Goal: Book appointment/travel/reservation

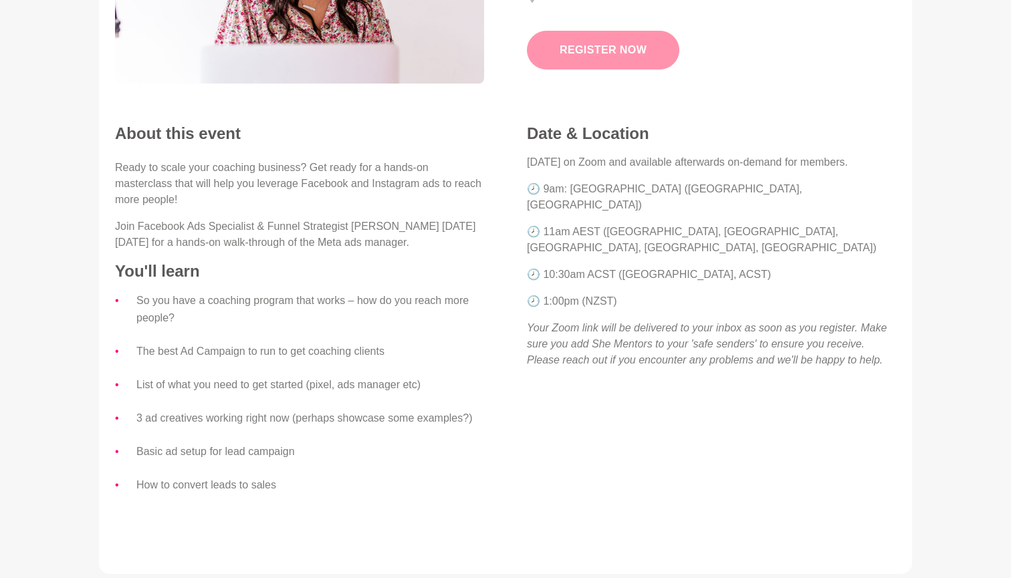
scroll to position [267, 0]
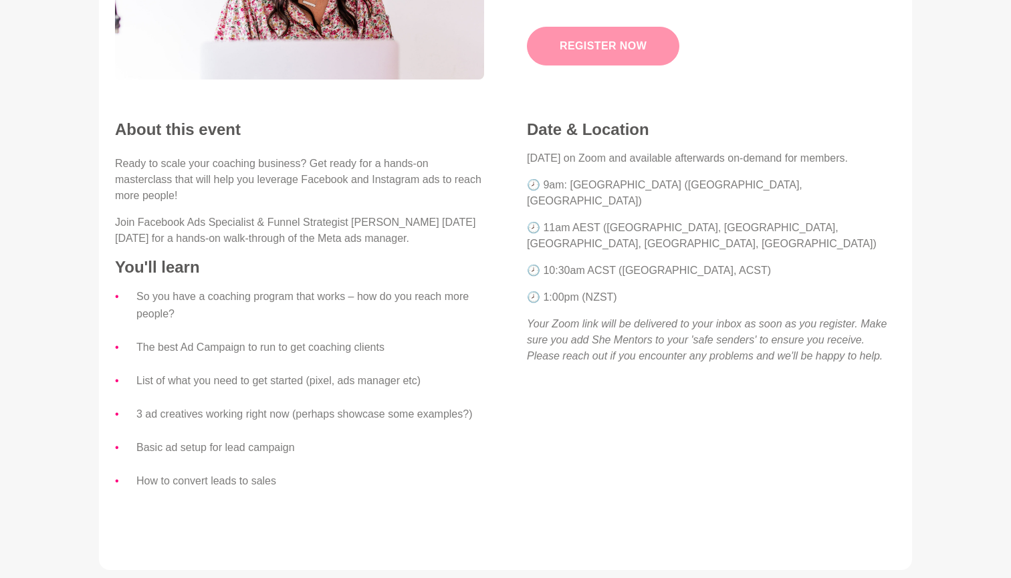
click at [592, 47] on button "Register Now" at bounding box center [603, 46] width 152 height 39
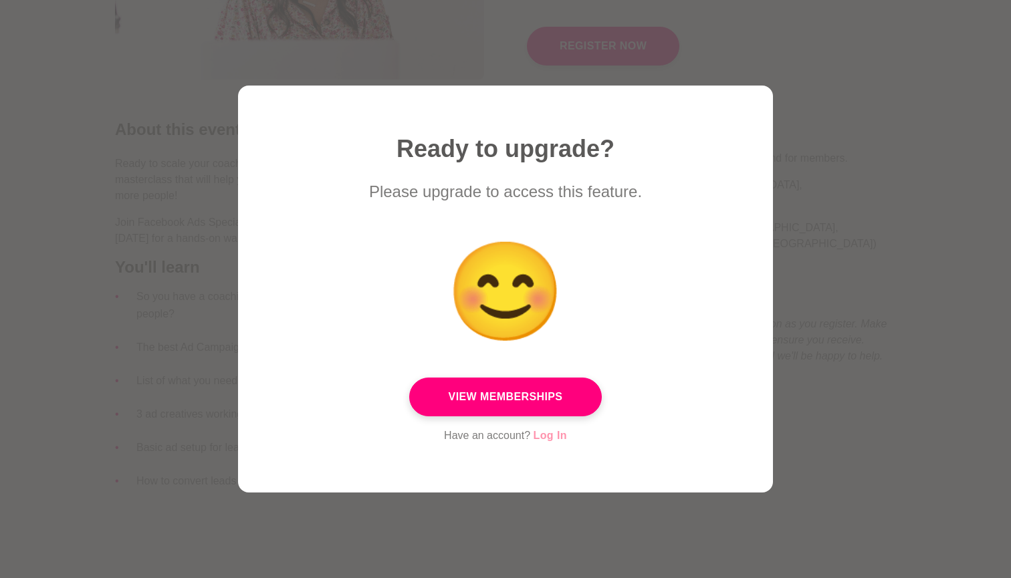
click at [552, 439] on link "Log In" at bounding box center [550, 435] width 33 height 17
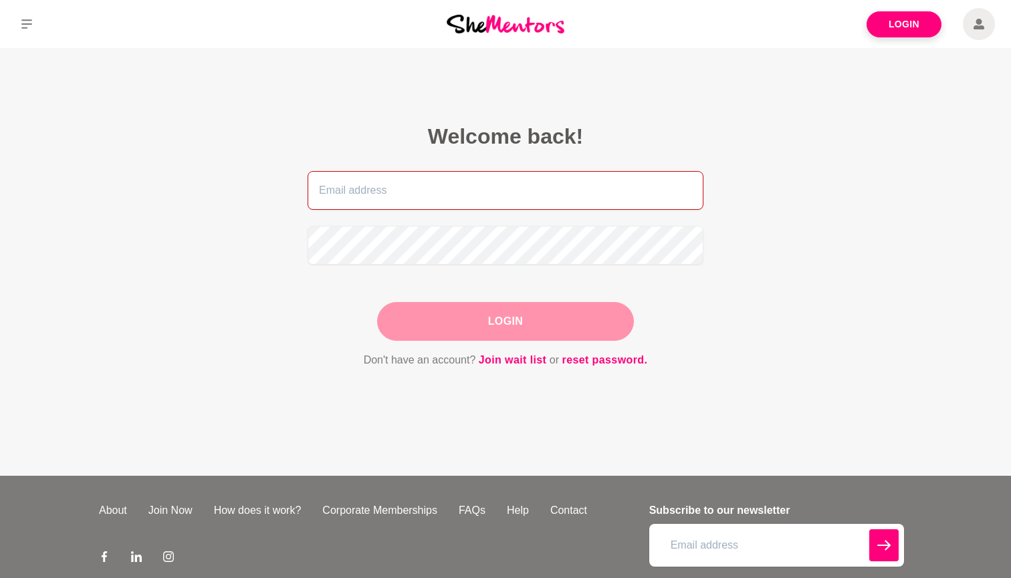
type input "[EMAIL_ADDRESS][DOMAIN_NAME]"
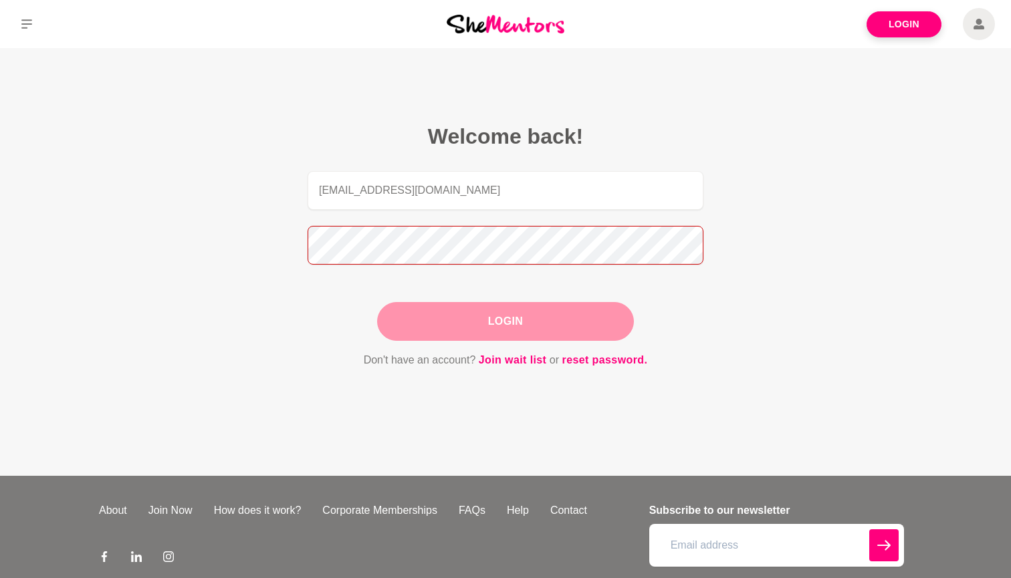
click at [506, 322] on button "Login" at bounding box center [505, 321] width 257 height 39
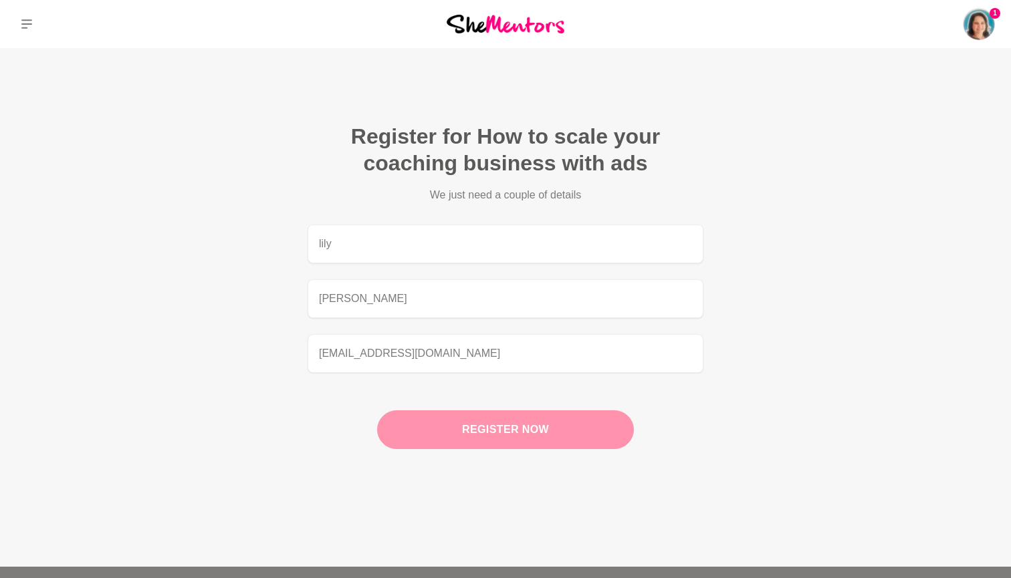
click at [520, 425] on button "Register now" at bounding box center [505, 430] width 257 height 39
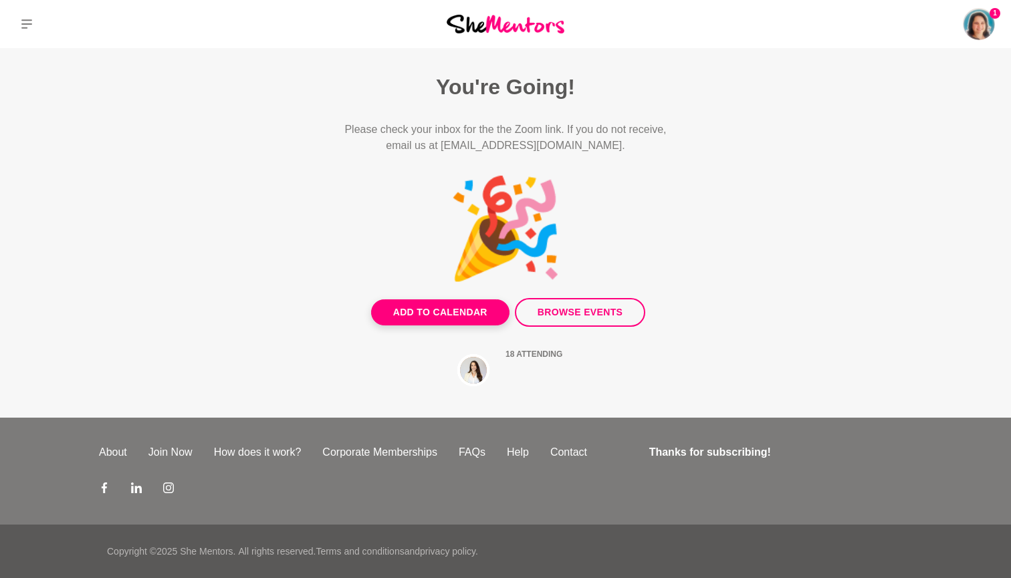
click at [431, 312] on button "Add to Calendar" at bounding box center [440, 313] width 138 height 26
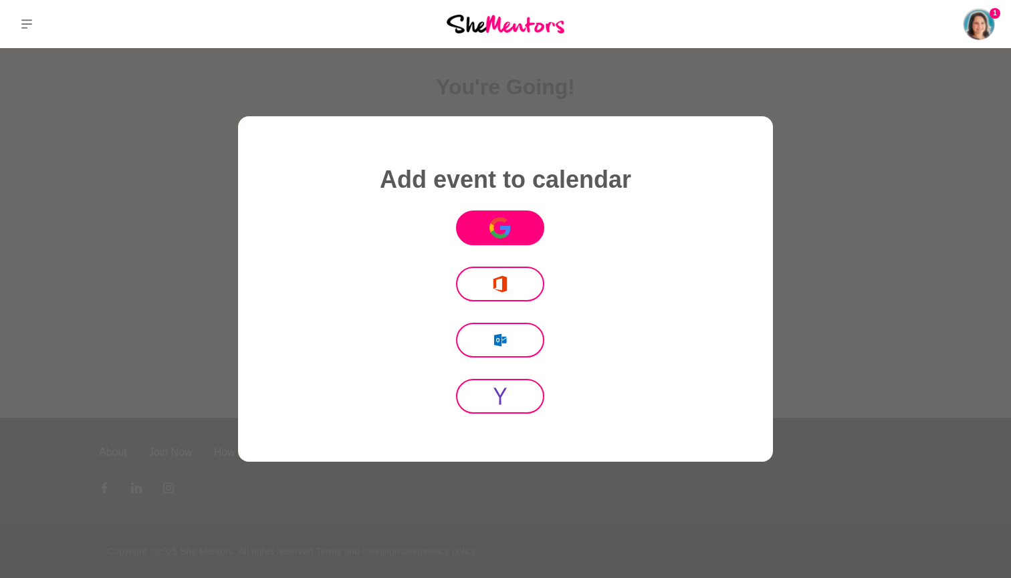
click at [496, 242] on button "Icon Mafia" at bounding box center [500, 228] width 88 height 35
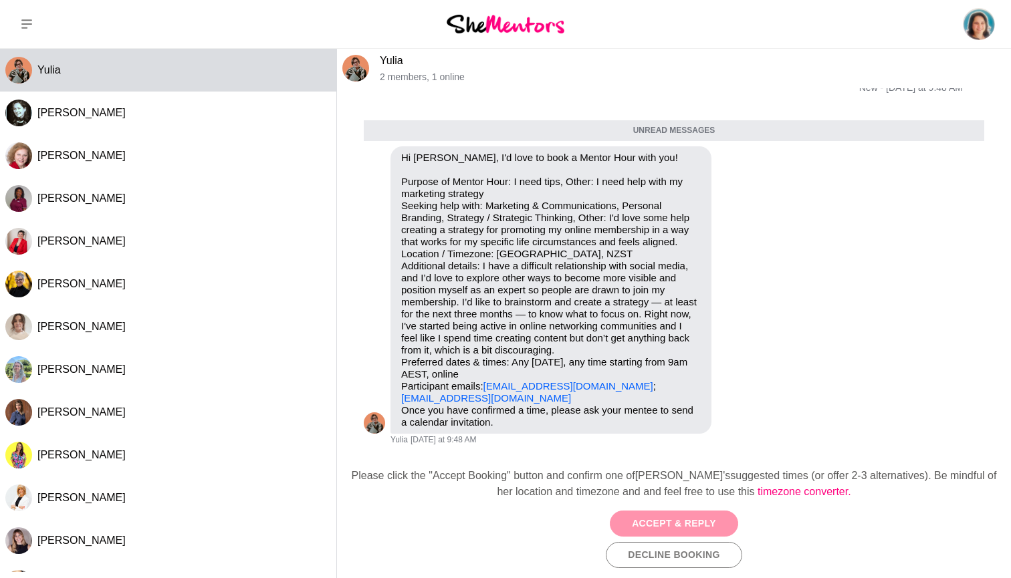
click at [678, 519] on button "Accept & Reply" at bounding box center [674, 524] width 128 height 26
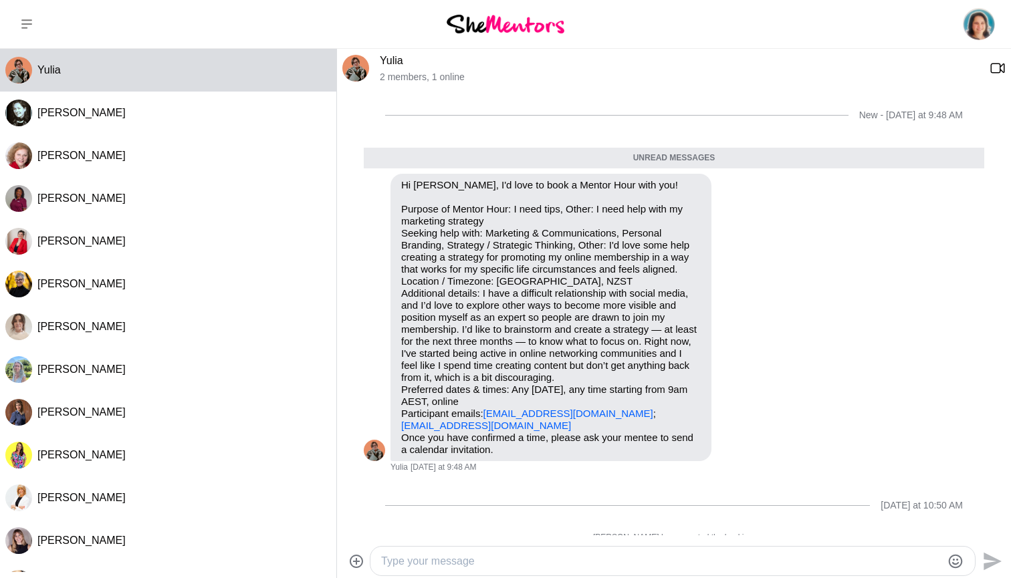
scroll to position [15, 0]
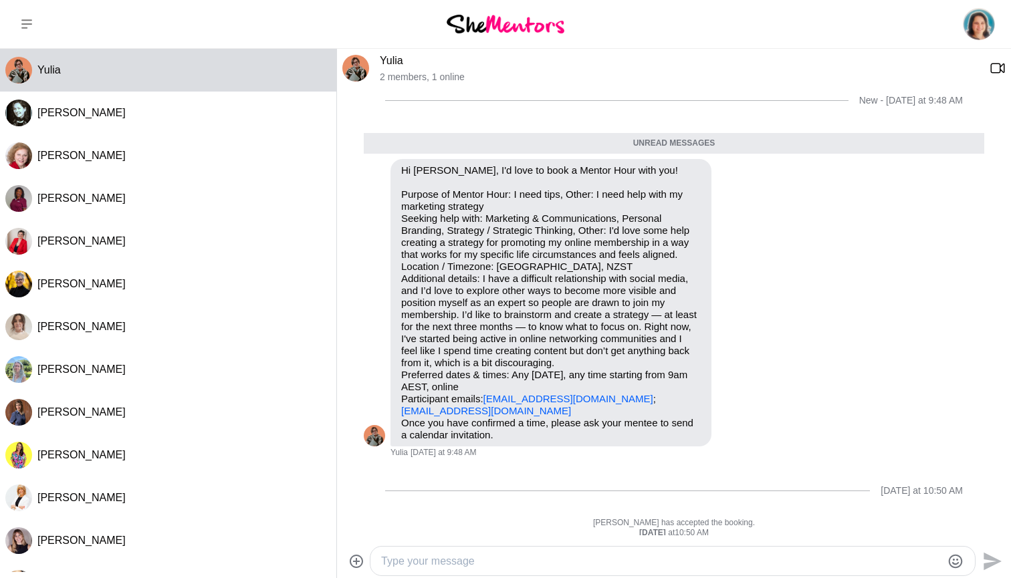
click at [489, 562] on textarea "Type your message" at bounding box center [661, 562] width 560 height 16
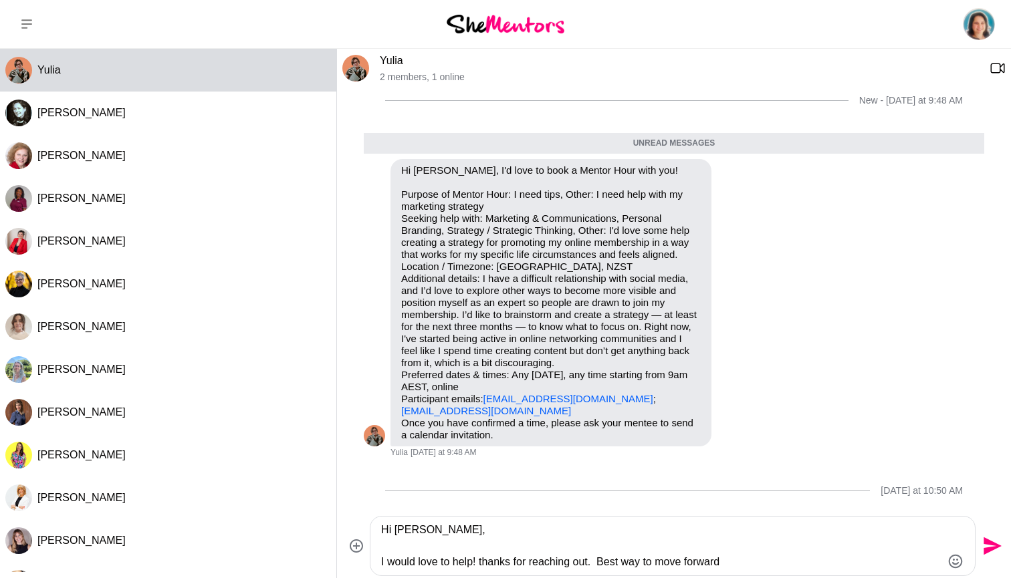
drag, startPoint x: 601, startPoint y: 560, endPoint x: 740, endPoint y: 561, distance: 138.4
click at [740, 561] on textarea "Hi Yulia, I would love to help! thanks for reaching out. Best way to move forwa…" at bounding box center [661, 546] width 560 height 48
click at [404, 485] on img at bounding box center [398, 489] width 48 height 48
click at [609, 564] on textarea "Hi Yulia, I would love to help! thanks for reaching out." at bounding box center [661, 546] width 560 height 48
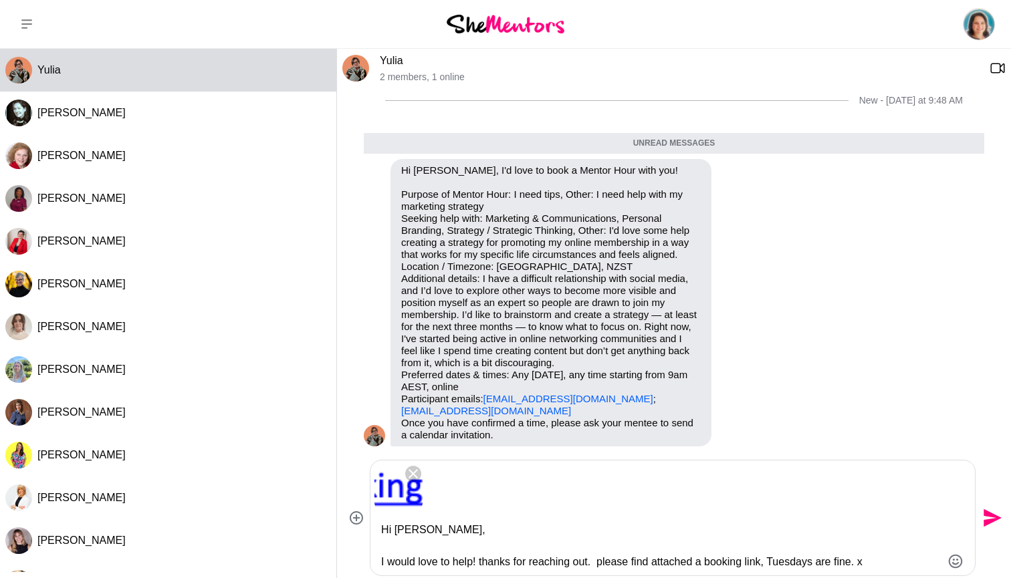
scroll to position [21, 0]
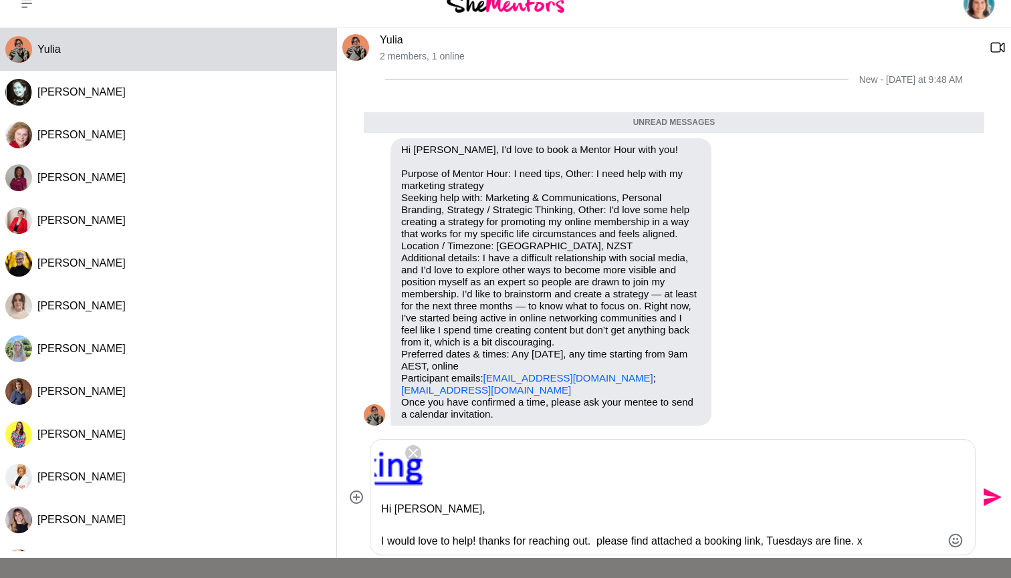
type textarea "Hi Yulia, I would love to help! thanks for reaching out. please find attached a…"
click at [994, 495] on icon "Send" at bounding box center [993, 498] width 18 height 18
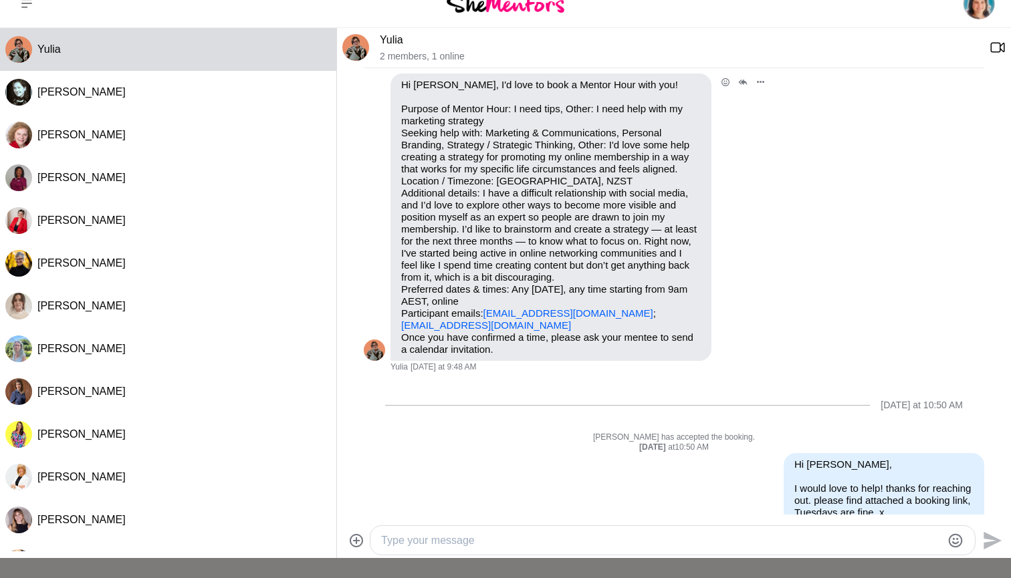
scroll to position [102, 0]
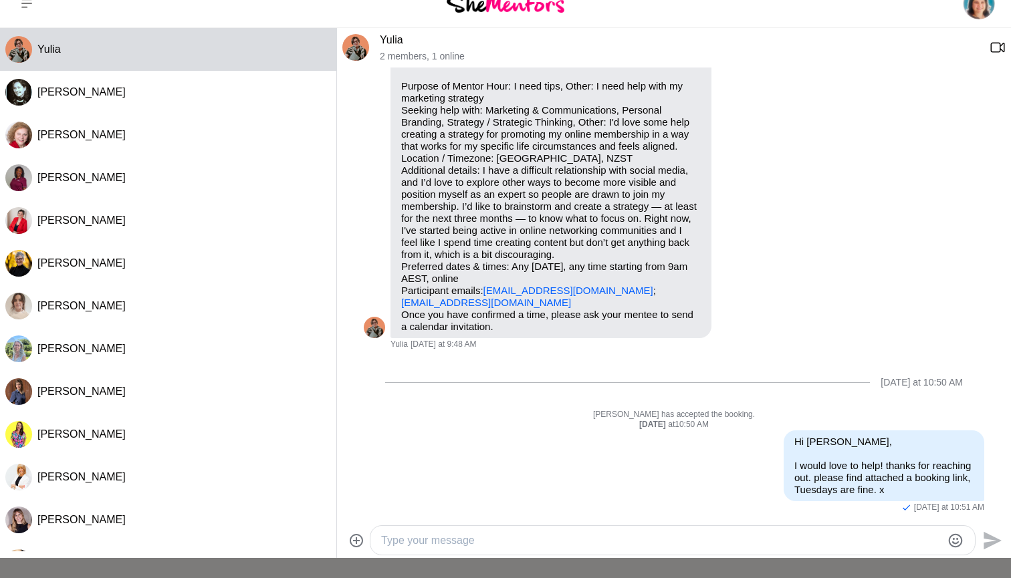
click at [521, 550] on div at bounding box center [672, 540] width 605 height 29
click at [502, 538] on textarea "Type your message" at bounding box center [661, 541] width 560 height 16
type textarea "Seems linked still won't work here so I will sent it in an email"
click at [985, 539] on icon "Send" at bounding box center [993, 541] width 18 height 18
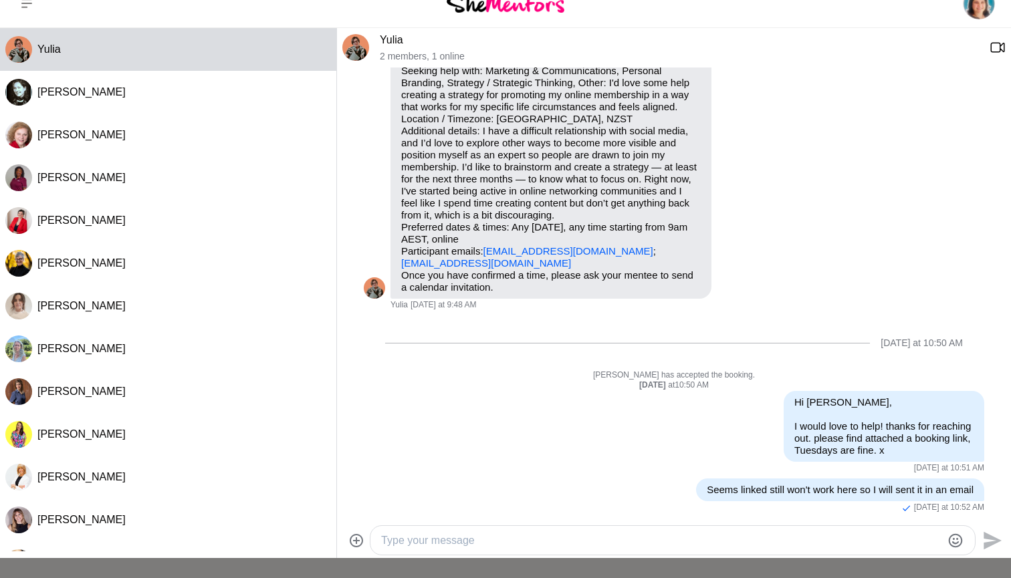
drag, startPoint x: 564, startPoint y: 261, endPoint x: 389, endPoint y: 265, distance: 175.3
click at [389, 265] on div "Reply Pin Mark as unread Flag Mute Hi Lily Rudolph, I'd love to book a Mentor H…" at bounding box center [674, 161] width 621 height 300
copy p "yulia@digitaldecluttercafe.com"
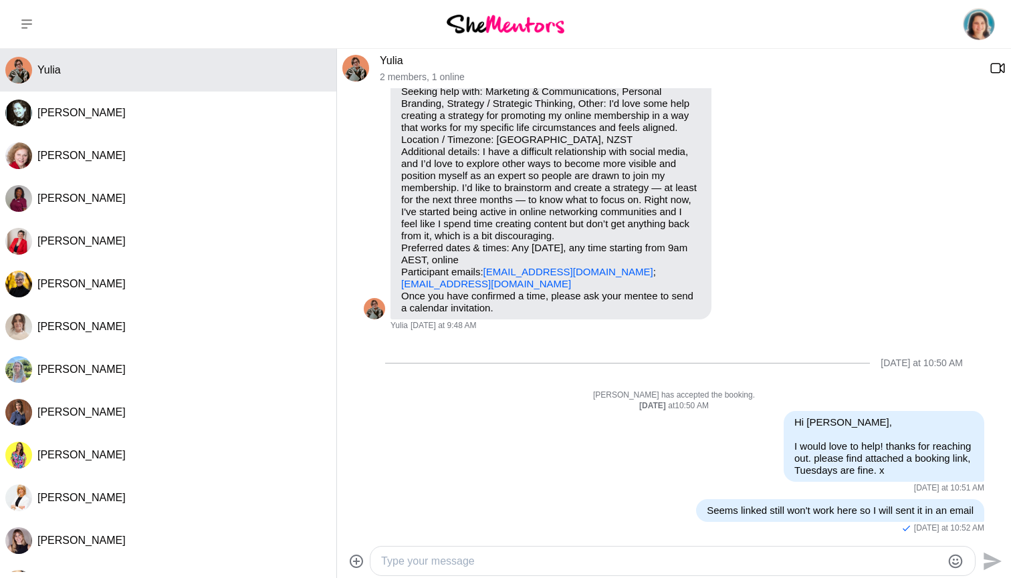
scroll to position [0, 0]
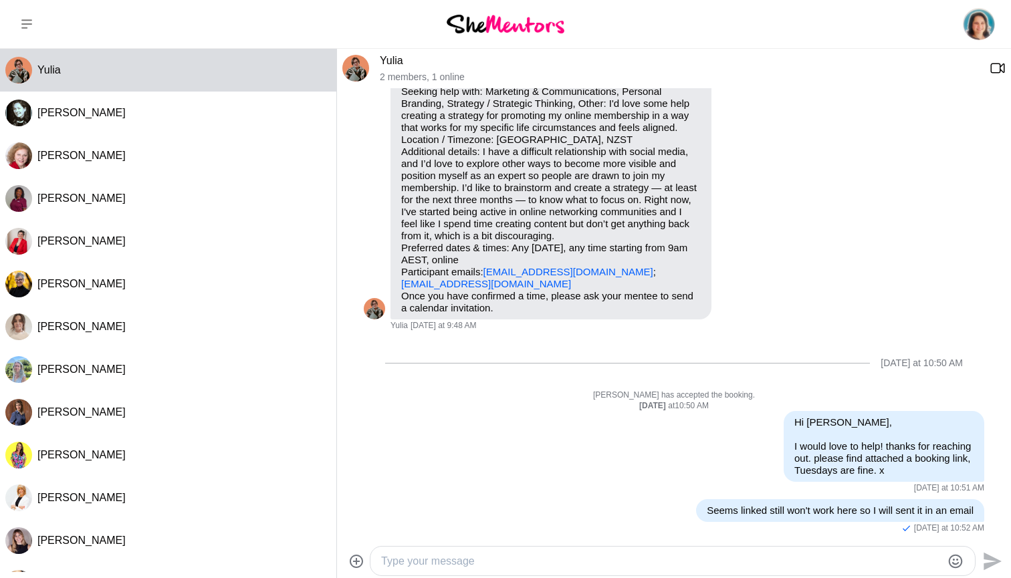
click at [21, 23] on icon at bounding box center [26, 24] width 11 height 11
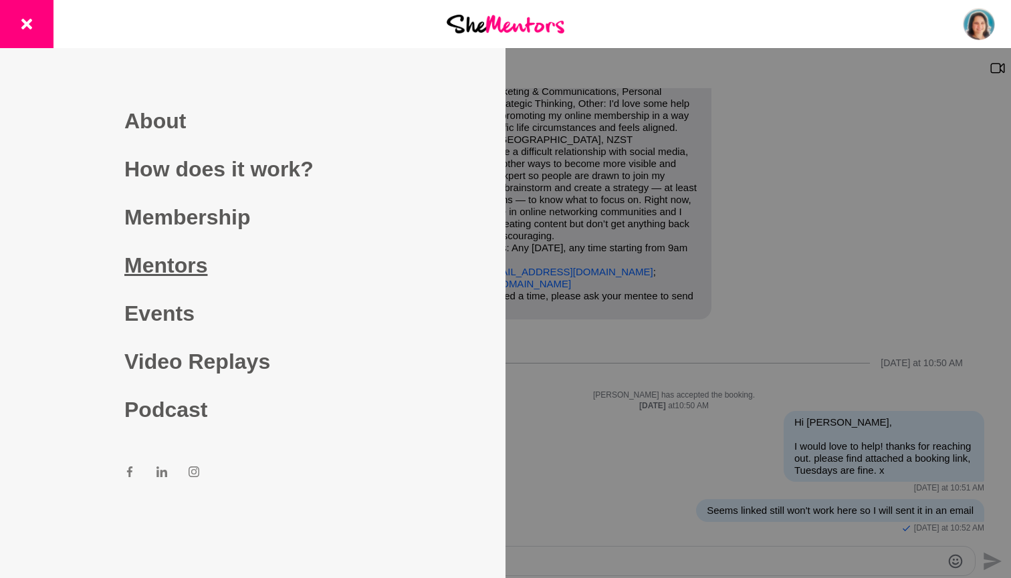
click at [167, 257] on link "Mentors" at bounding box center [252, 265] width 257 height 48
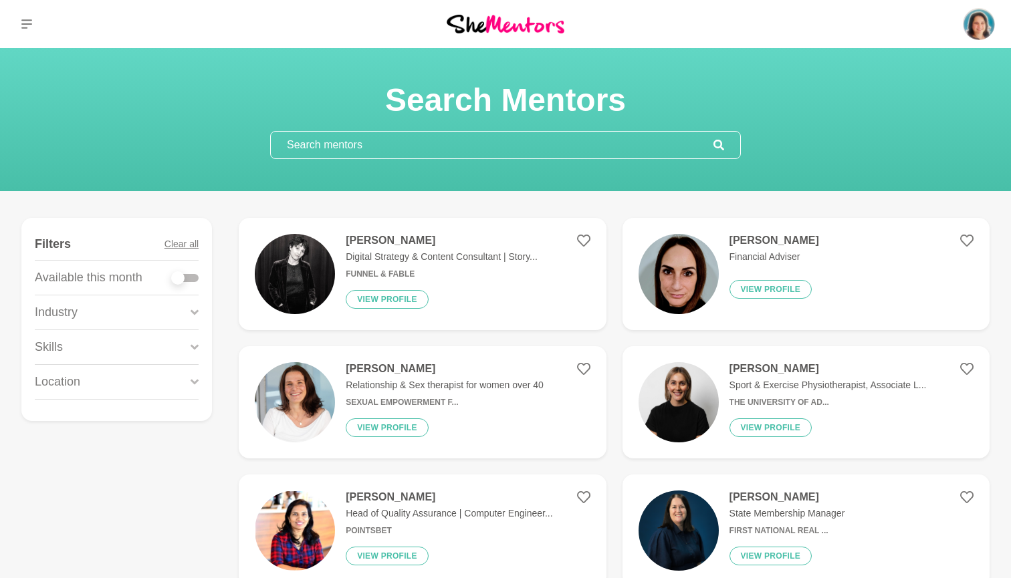
click at [197, 281] on div at bounding box center [185, 278] width 27 height 8
checkbox input "true"
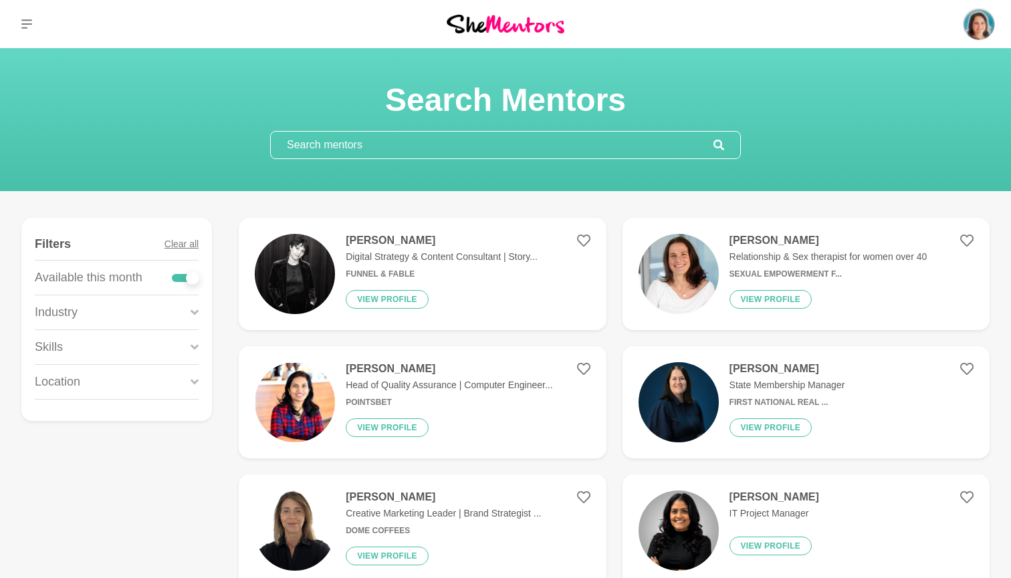
click at [195, 306] on icon at bounding box center [195, 313] width 8 height 18
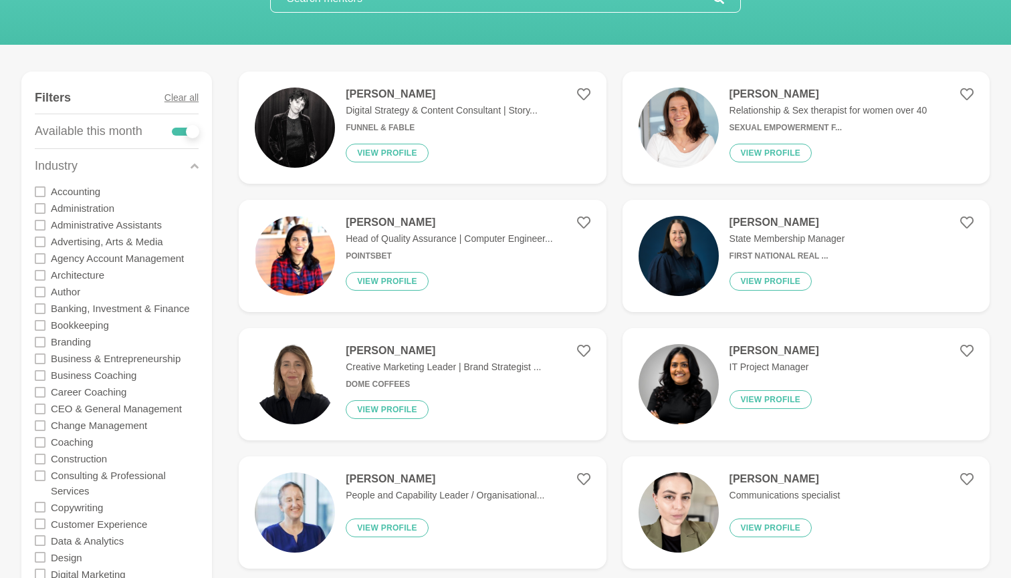
scroll to position [165, 0]
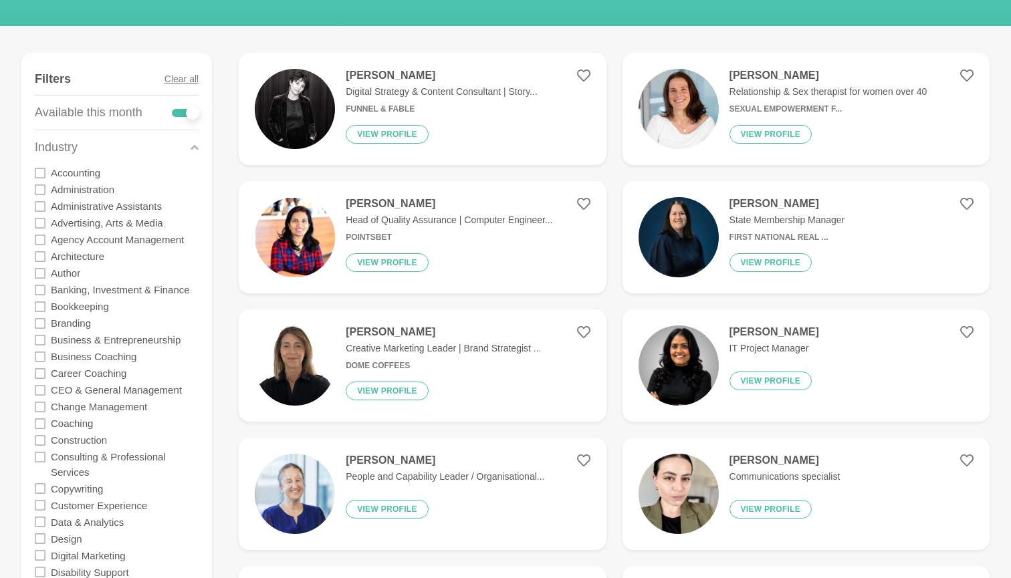
click at [40, 336] on icon at bounding box center [40, 340] width 11 height 11
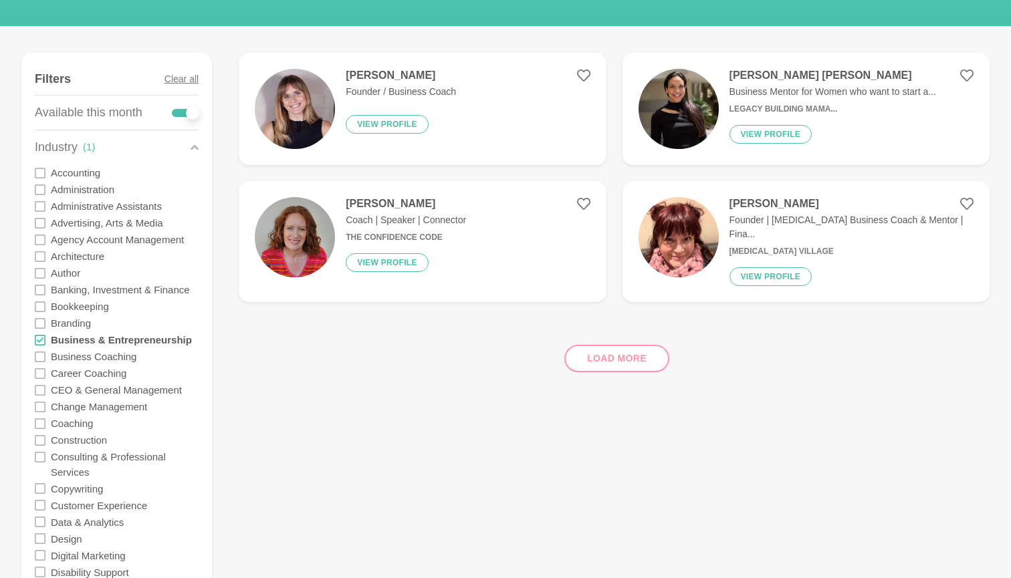
click at [589, 344] on div "Load more" at bounding box center [614, 353] width 751 height 81
click at [596, 348] on div "Load more" at bounding box center [614, 353] width 751 height 81
click at [40, 335] on icon at bounding box center [40, 340] width 11 height 11
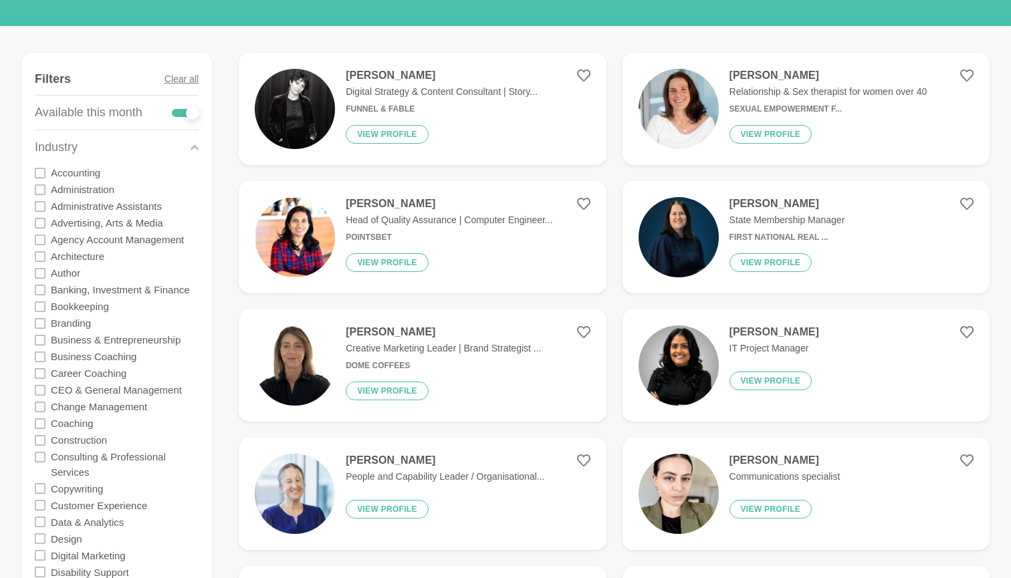
click at [41, 352] on icon at bounding box center [40, 357] width 11 height 11
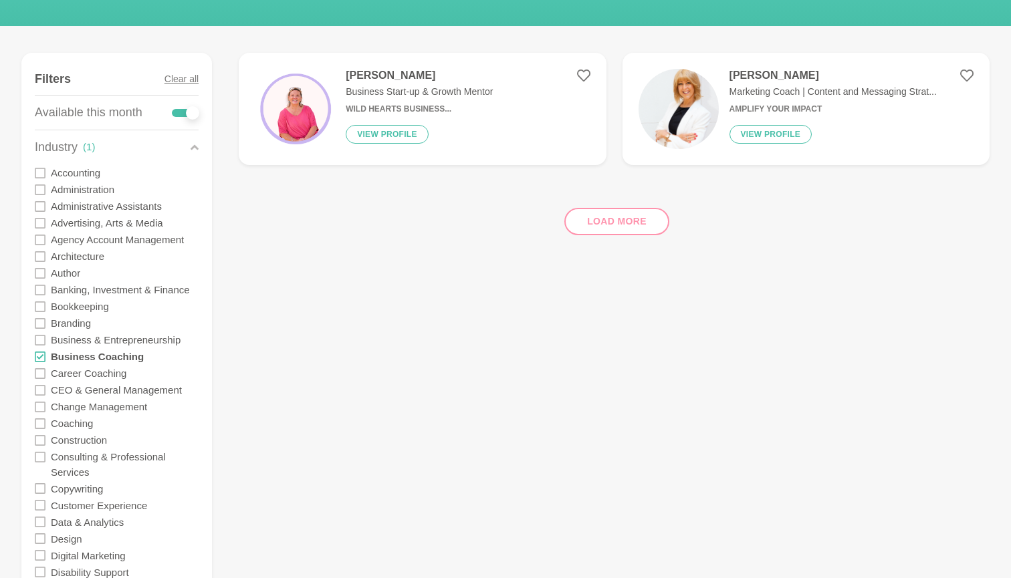
click at [603, 227] on div "Load more" at bounding box center [614, 216] width 751 height 81
click at [38, 353] on icon at bounding box center [40, 357] width 11 height 11
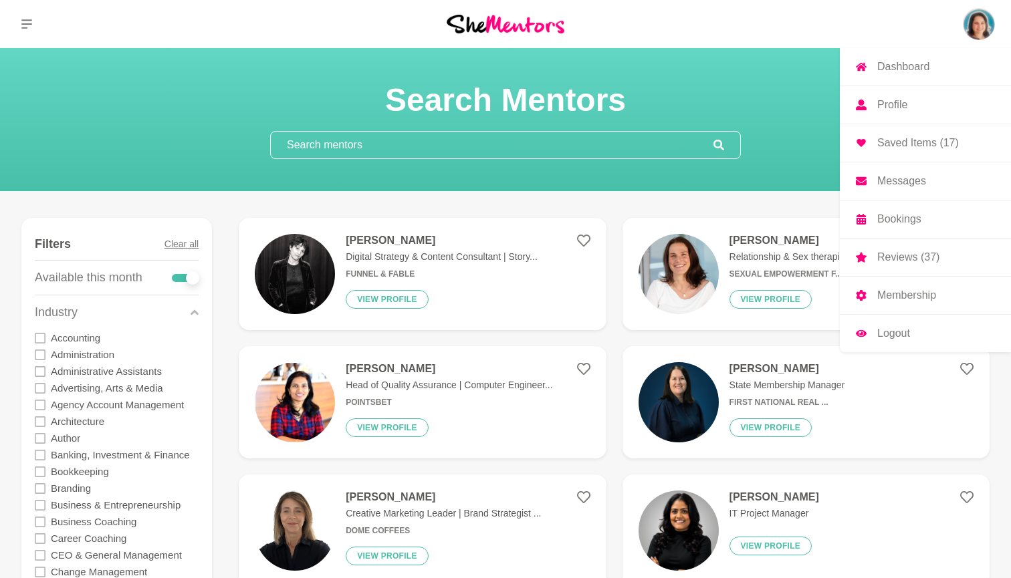
click at [887, 214] on p "Bookings" at bounding box center [899, 219] width 44 height 11
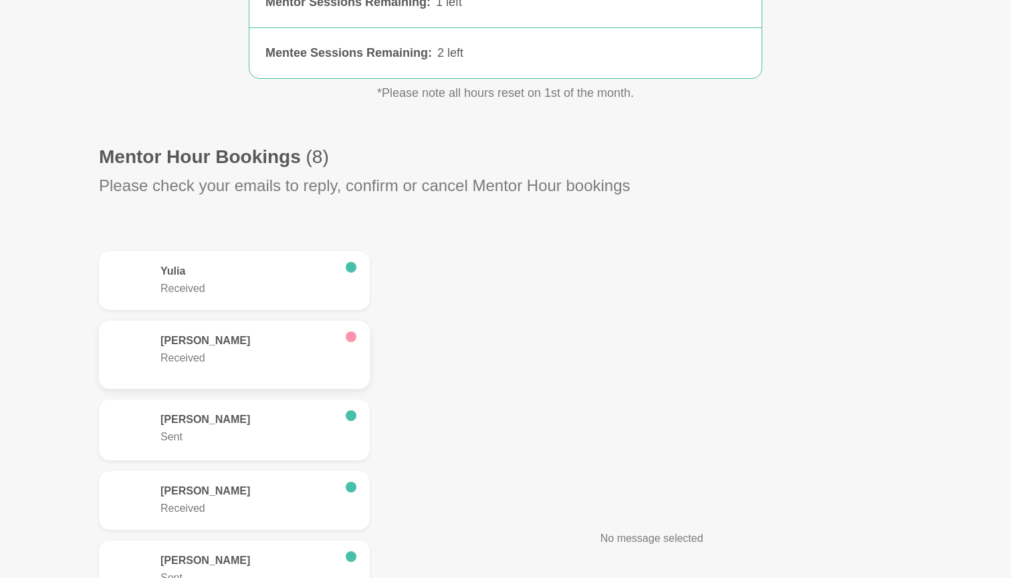
scroll to position [247, 0]
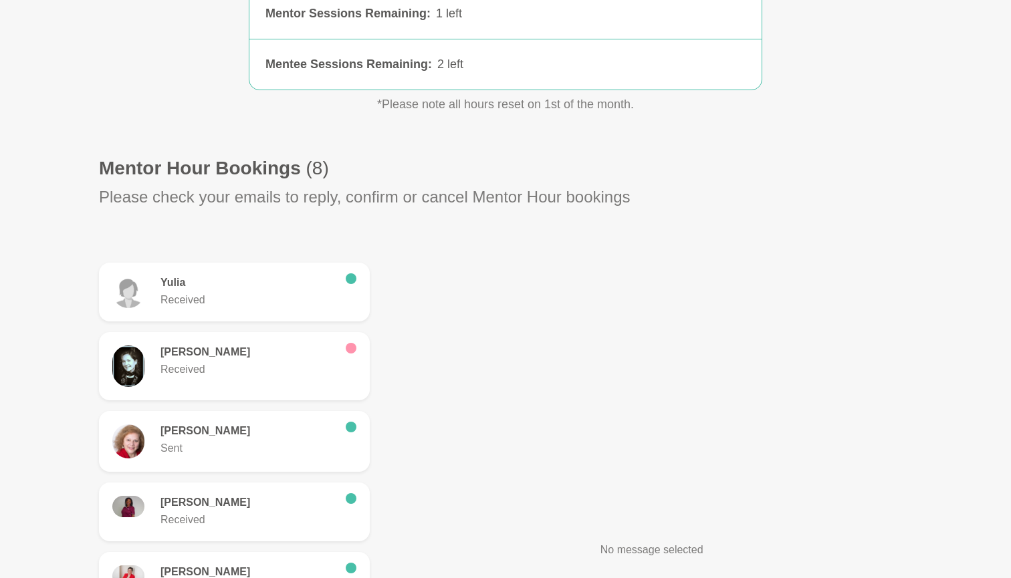
click at [356, 340] on figure "Paula Kerslake Received" at bounding box center [234, 366] width 271 height 68
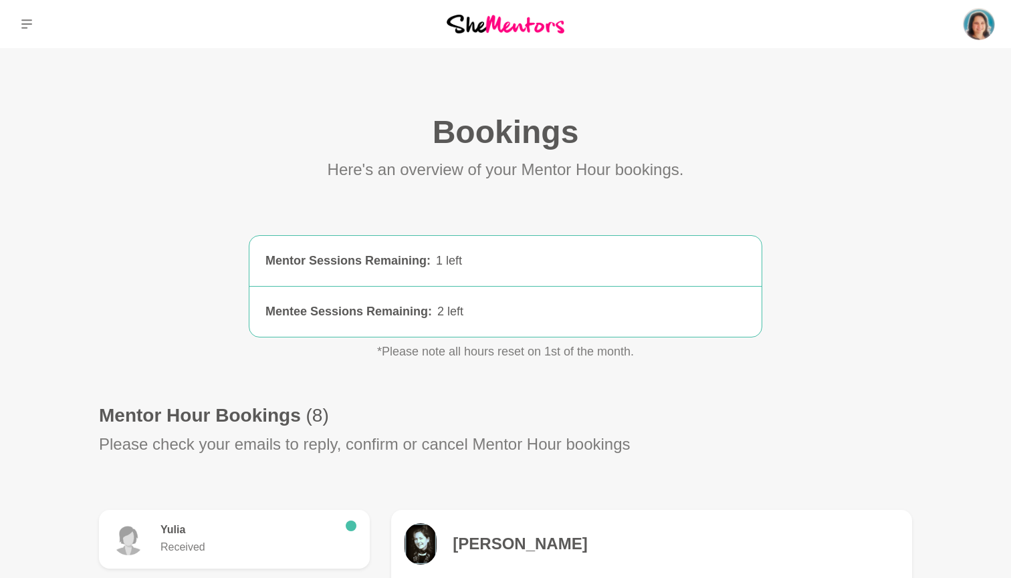
click at [23, 14] on button at bounding box center [26, 24] width 53 height 48
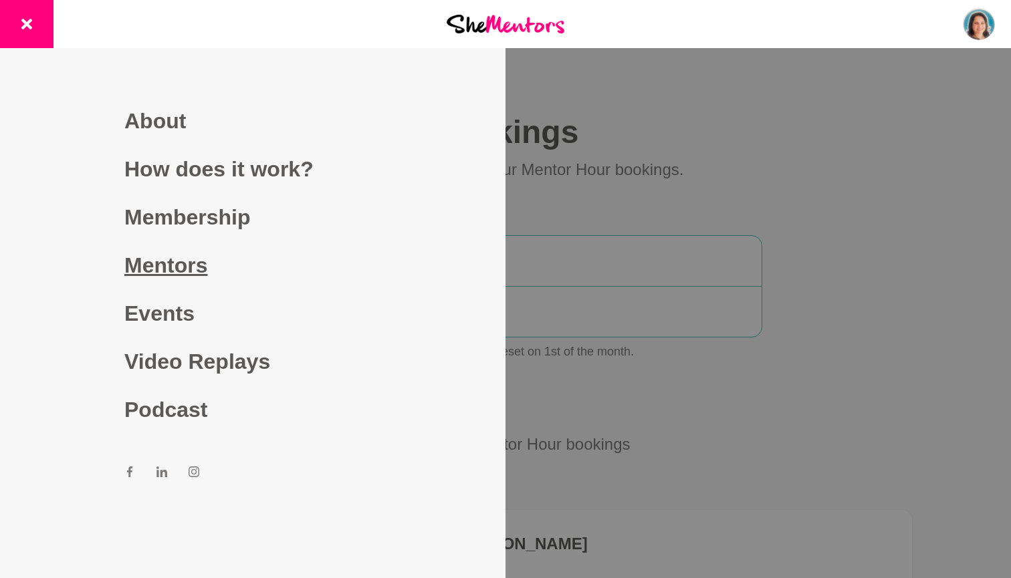
click at [189, 266] on link "Mentors" at bounding box center [252, 265] width 257 height 48
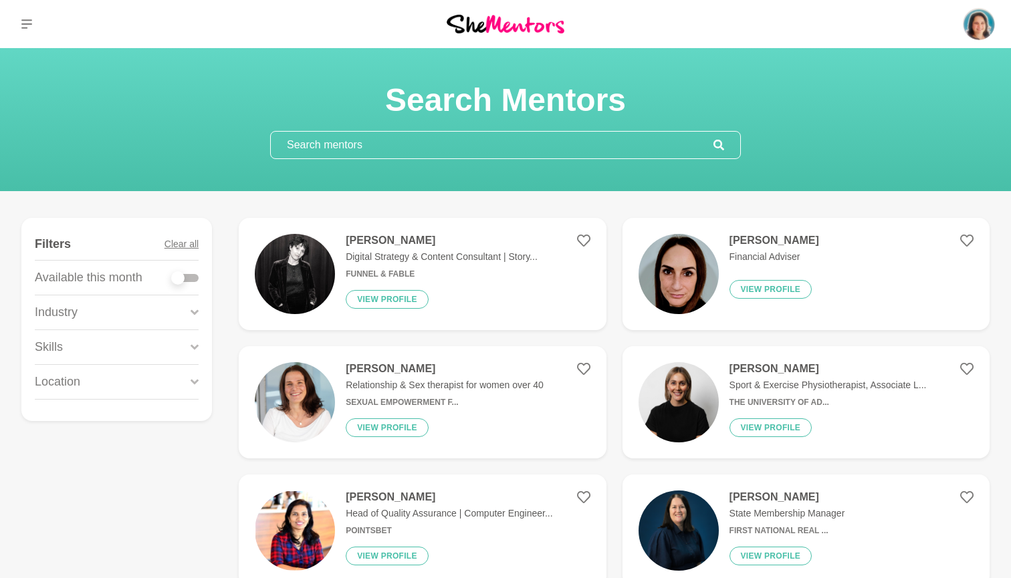
click at [190, 275] on div at bounding box center [185, 278] width 27 height 8
checkbox input "true"
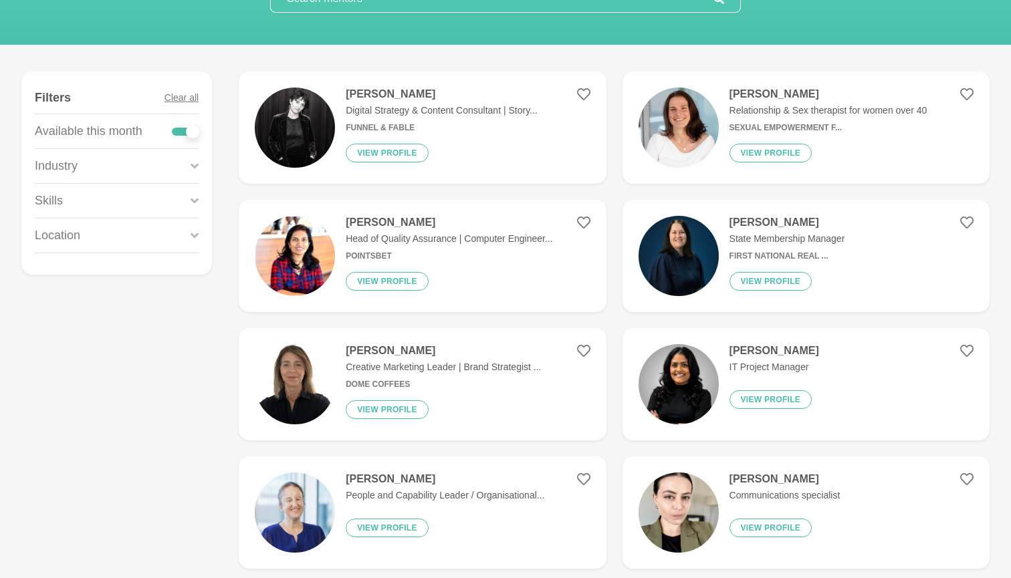
scroll to position [147, 0]
click at [193, 162] on icon at bounding box center [195, 165] width 8 height 18
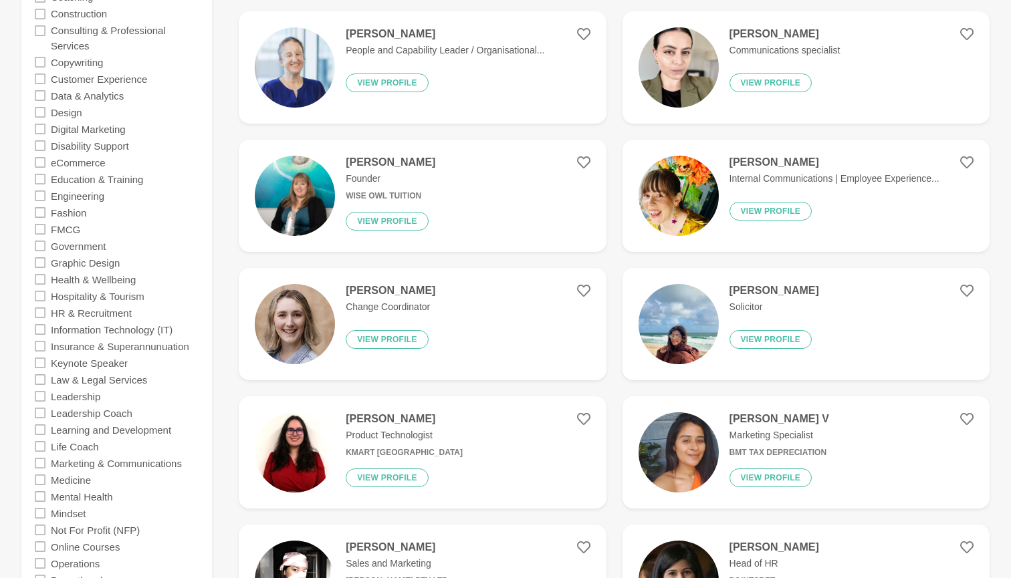
scroll to position [592, 0]
click at [39, 124] on icon at bounding box center [40, 129] width 11 height 11
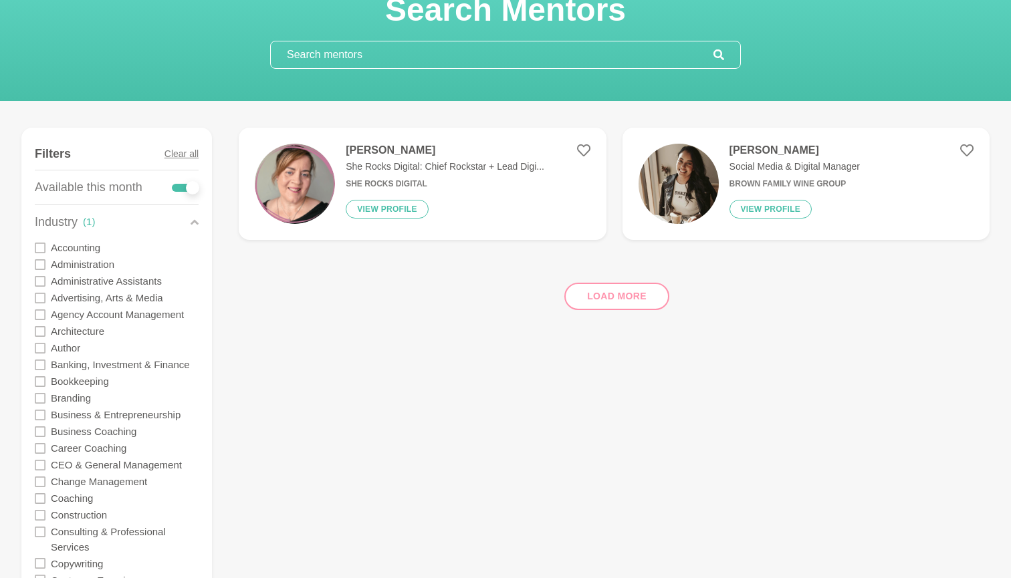
scroll to position [91, 0]
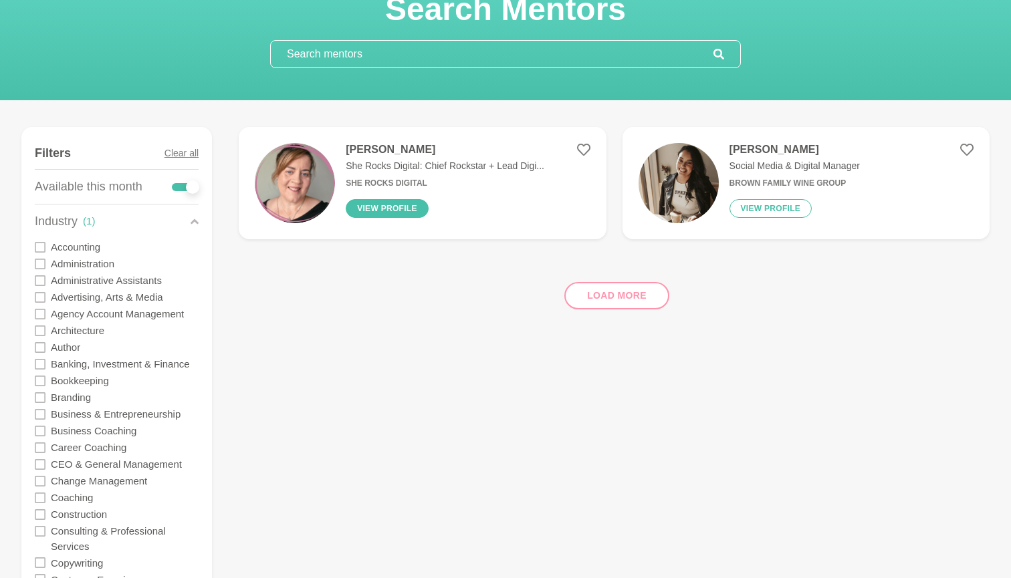
click at [373, 207] on button "View profile" at bounding box center [387, 208] width 83 height 19
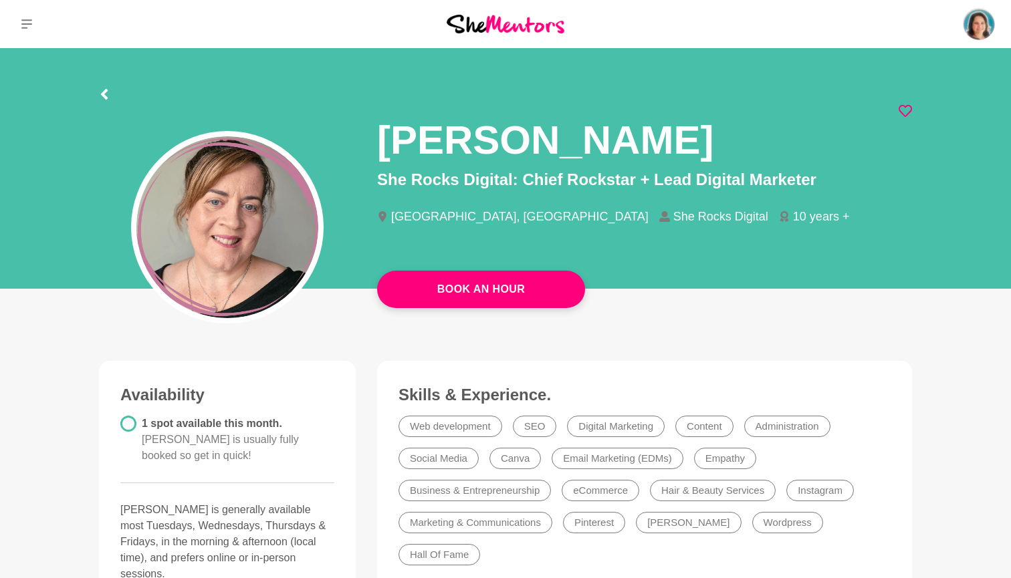
click at [907, 108] on icon at bounding box center [905, 110] width 13 height 13
click at [102, 92] on icon at bounding box center [104, 94] width 11 height 11
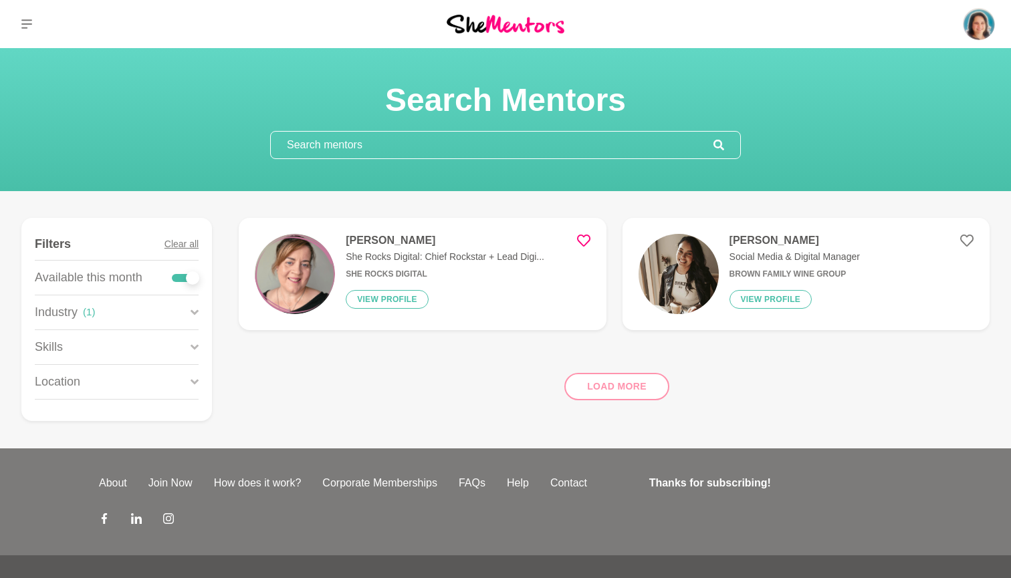
click at [194, 317] on icon at bounding box center [195, 313] width 8 height 18
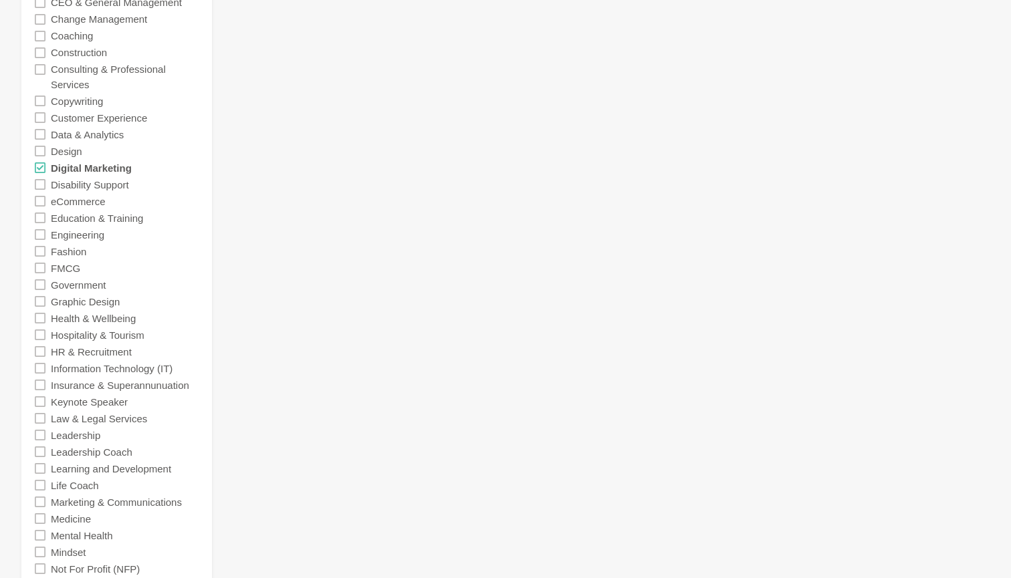
scroll to position [554, 0]
click at [38, 295] on icon at bounding box center [40, 300] width 11 height 11
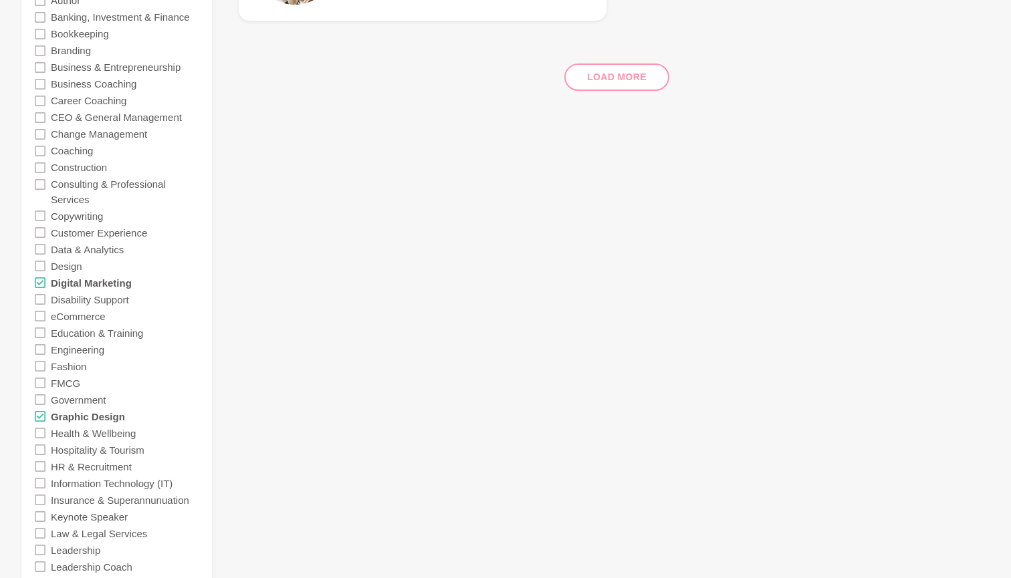
scroll to position [483, 0]
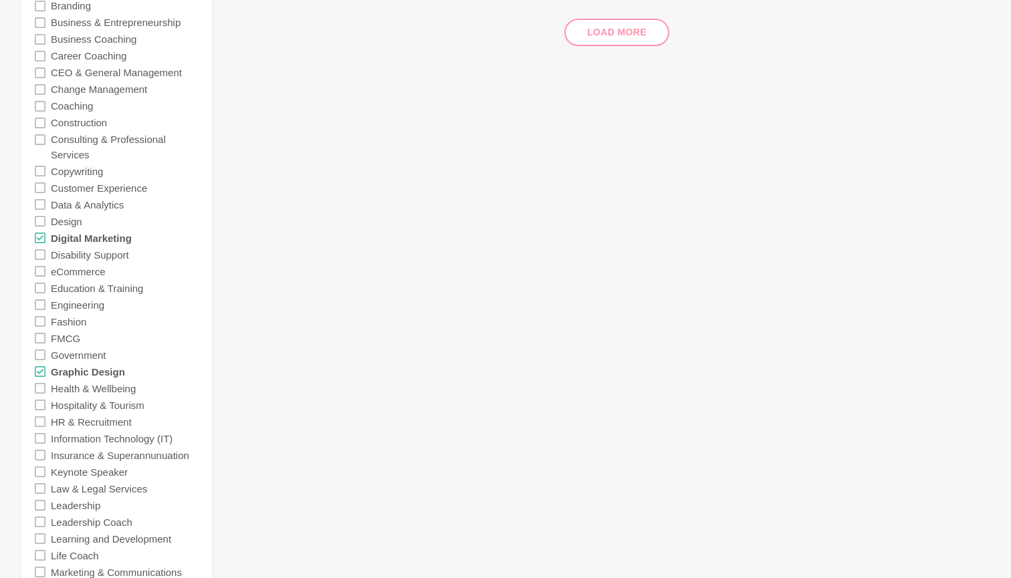
click at [43, 366] on icon at bounding box center [40, 371] width 11 height 11
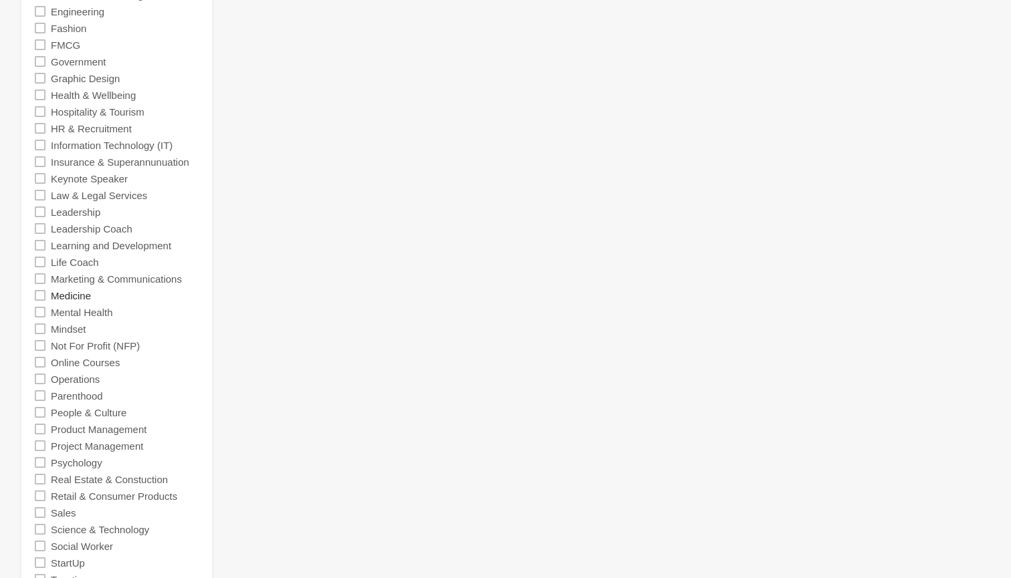
scroll to position [778, 0]
click at [43, 272] on icon at bounding box center [40, 277] width 11 height 11
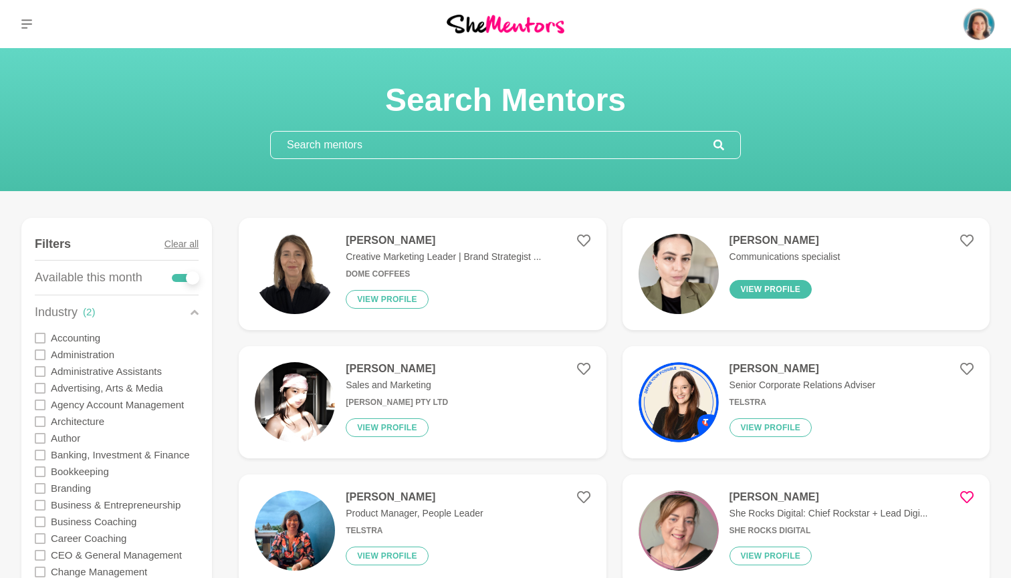
click at [790, 294] on button "View profile" at bounding box center [771, 289] width 83 height 19
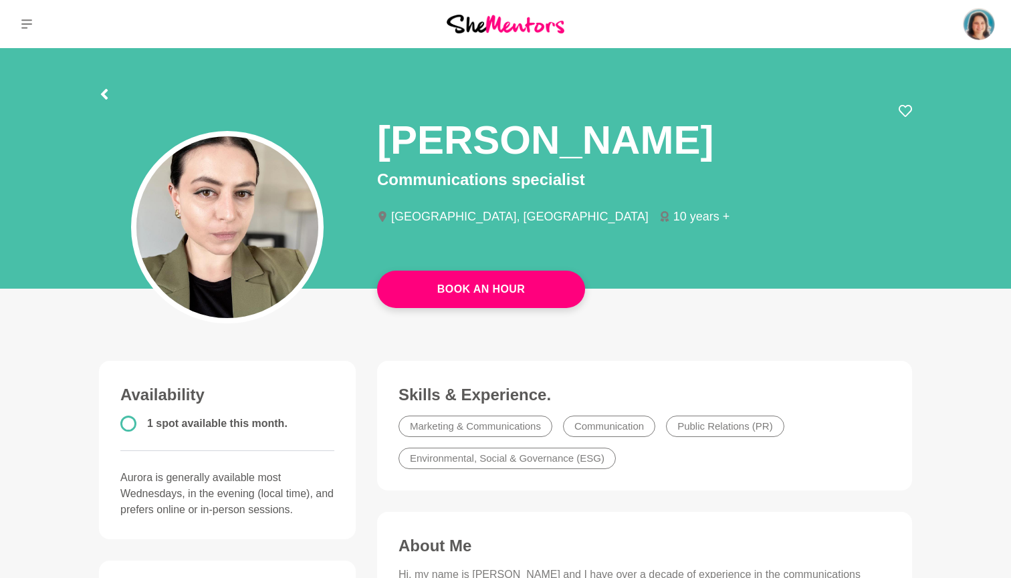
click at [96, 86] on section "Aurora Francois Communications specialist Brisbane, Australia 10 years +" at bounding box center [506, 172] width 856 height 249
click at [108, 96] on icon at bounding box center [104, 94] width 11 height 11
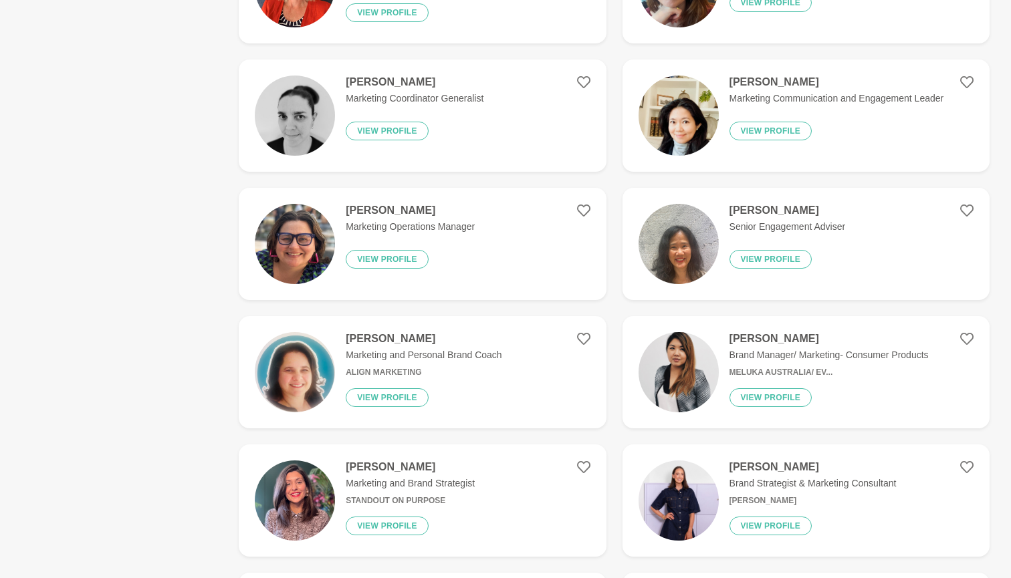
scroll to position [685, 0]
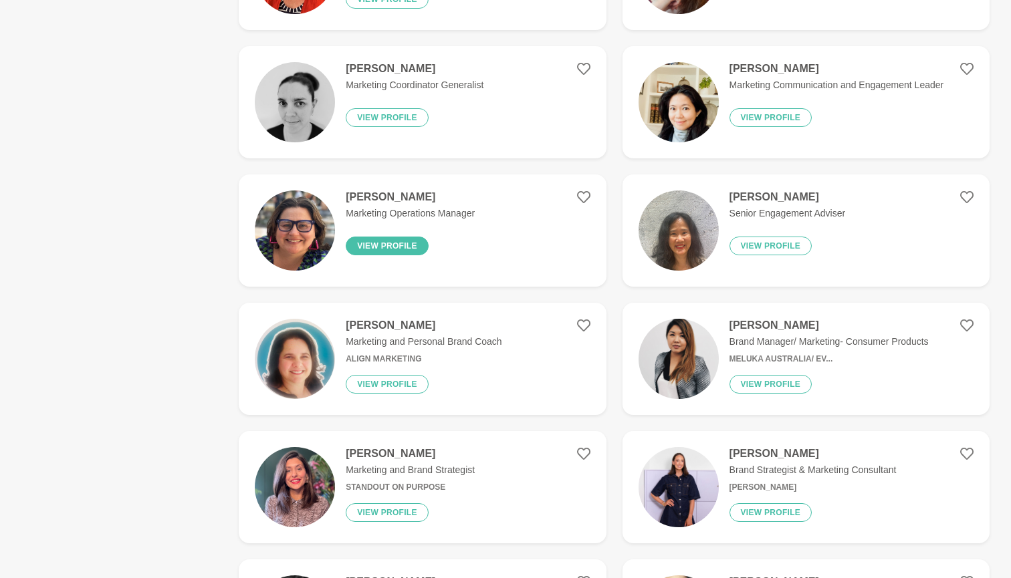
click at [385, 247] on button "View profile" at bounding box center [387, 246] width 83 height 19
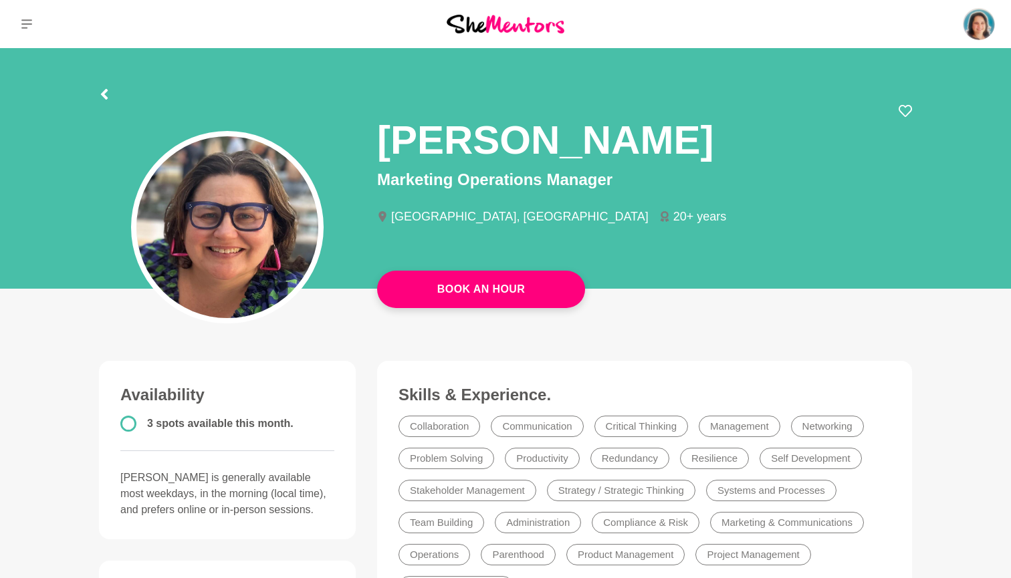
click at [104, 96] on icon at bounding box center [104, 94] width 7 height 11
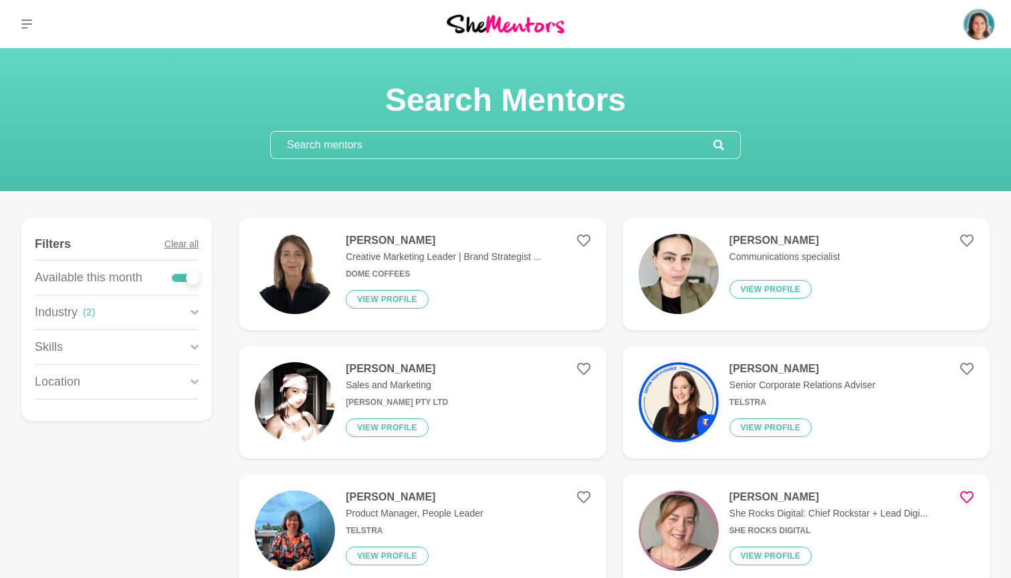
click at [195, 310] on icon at bounding box center [195, 313] width 8 height 18
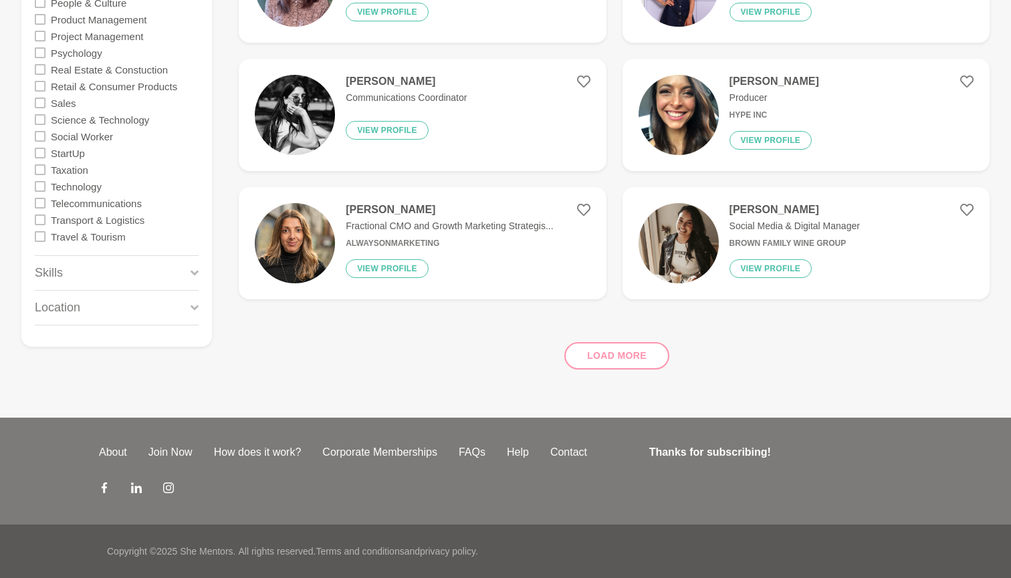
scroll to position [1186, 0]
click at [624, 364] on div "Load more" at bounding box center [614, 350] width 751 height 81
click at [385, 269] on button "View profile" at bounding box center [387, 268] width 83 height 19
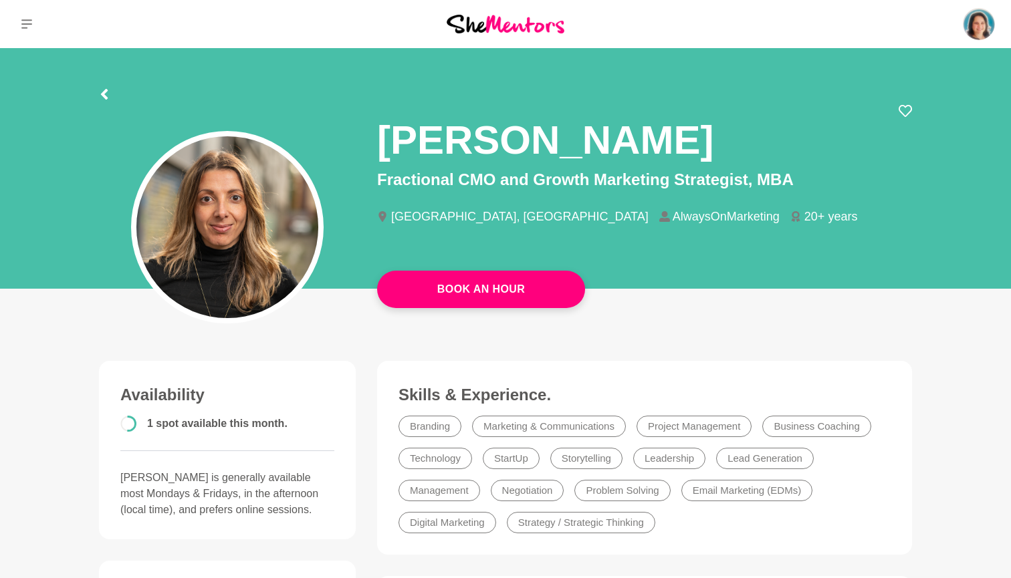
click at [107, 96] on icon at bounding box center [104, 94] width 11 height 11
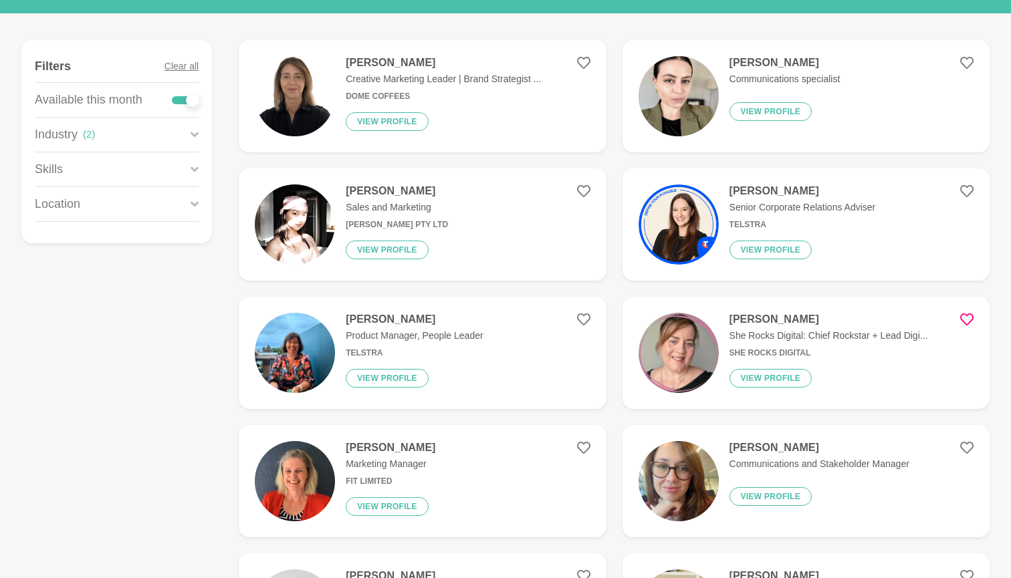
scroll to position [193, 0]
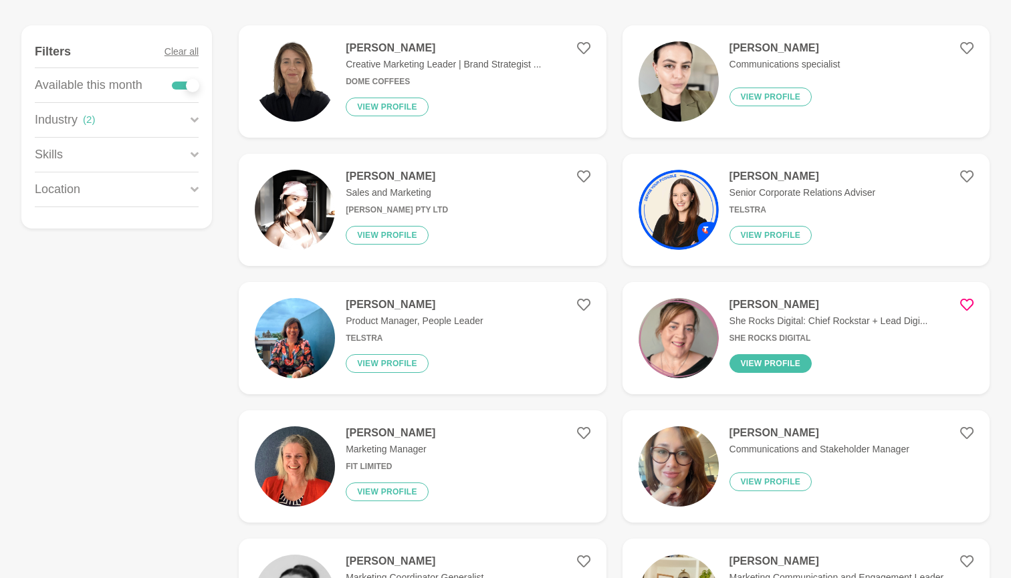
click at [765, 361] on button "View profile" at bounding box center [771, 363] width 83 height 19
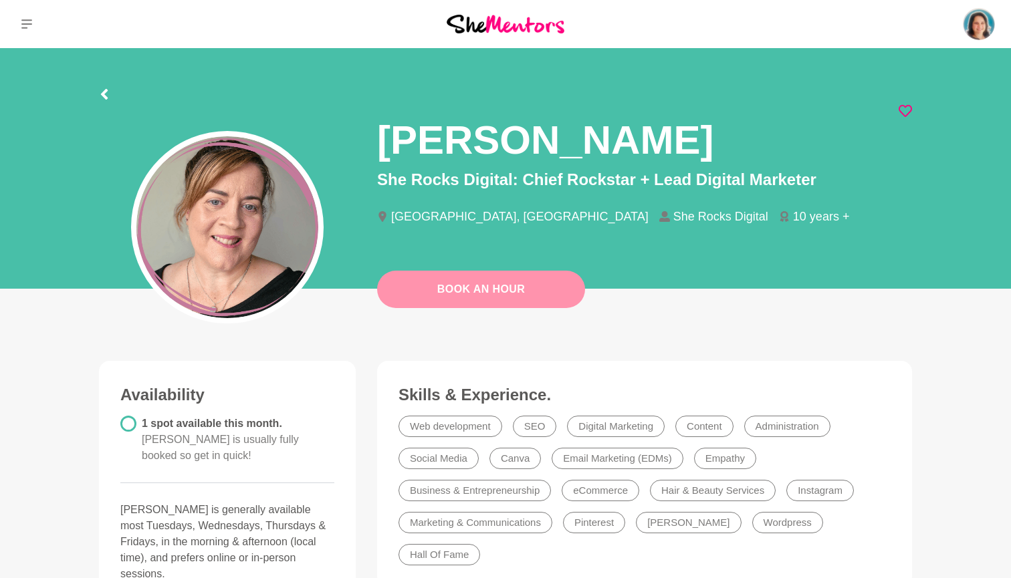
click at [484, 285] on link "Book An Hour" at bounding box center [481, 289] width 208 height 37
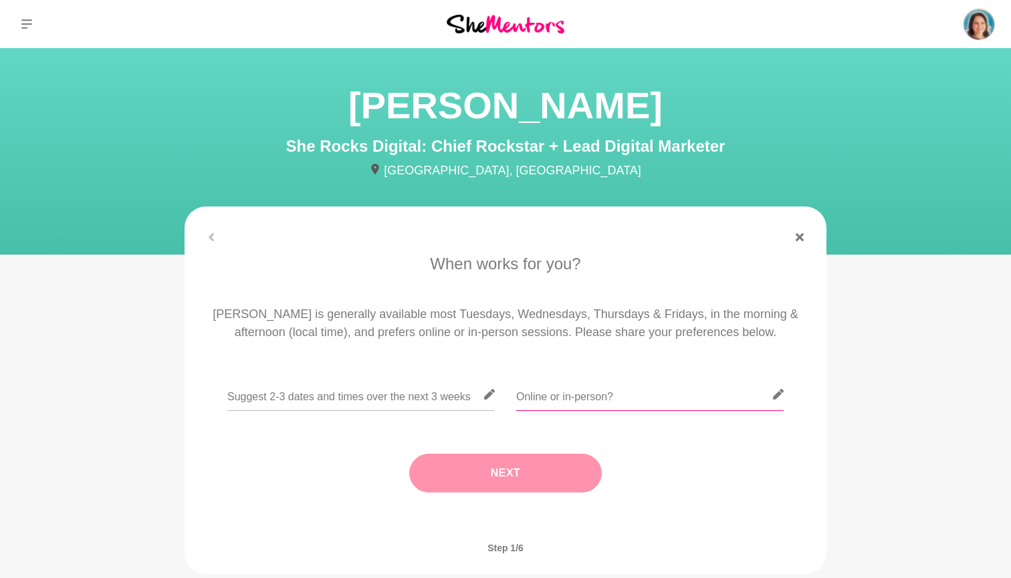
click at [576, 407] on input "text" at bounding box center [649, 395] width 267 height 33
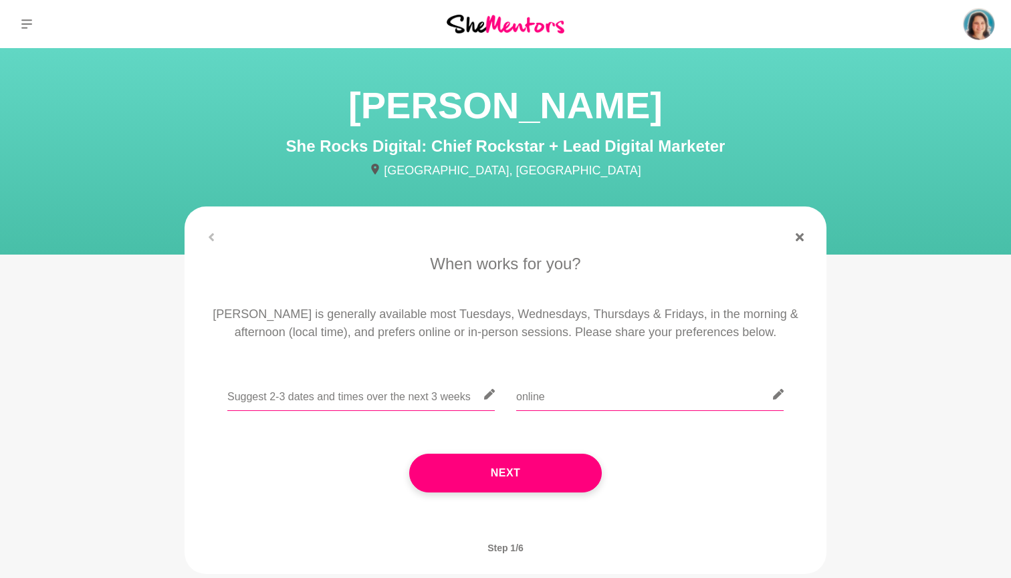
type input "online"
click at [353, 399] on input "text" at bounding box center [360, 395] width 267 height 33
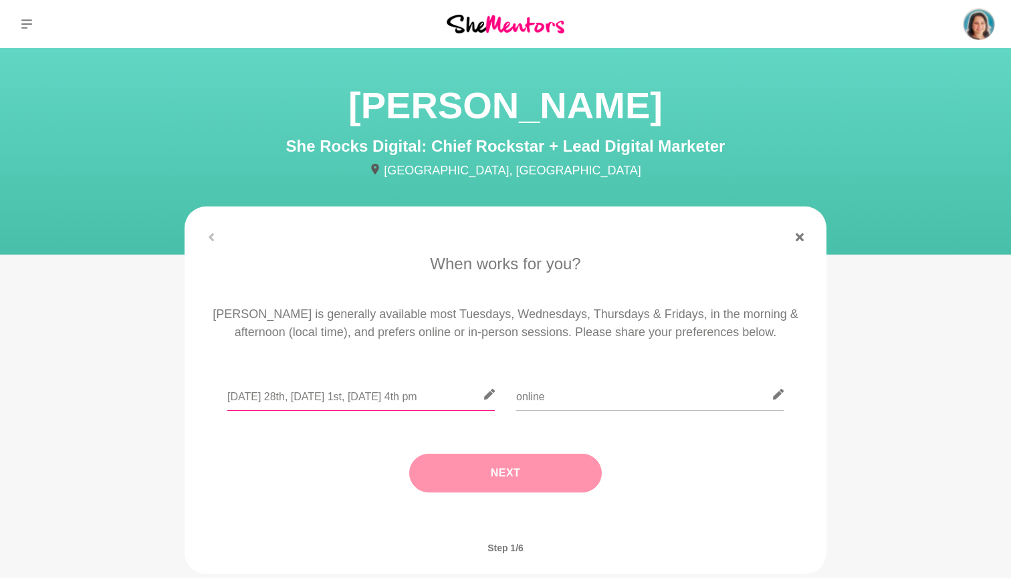
type input "Thursday 28th, Monday 1st, Thursday 4th pm"
click at [527, 469] on button "Next" at bounding box center [505, 473] width 193 height 39
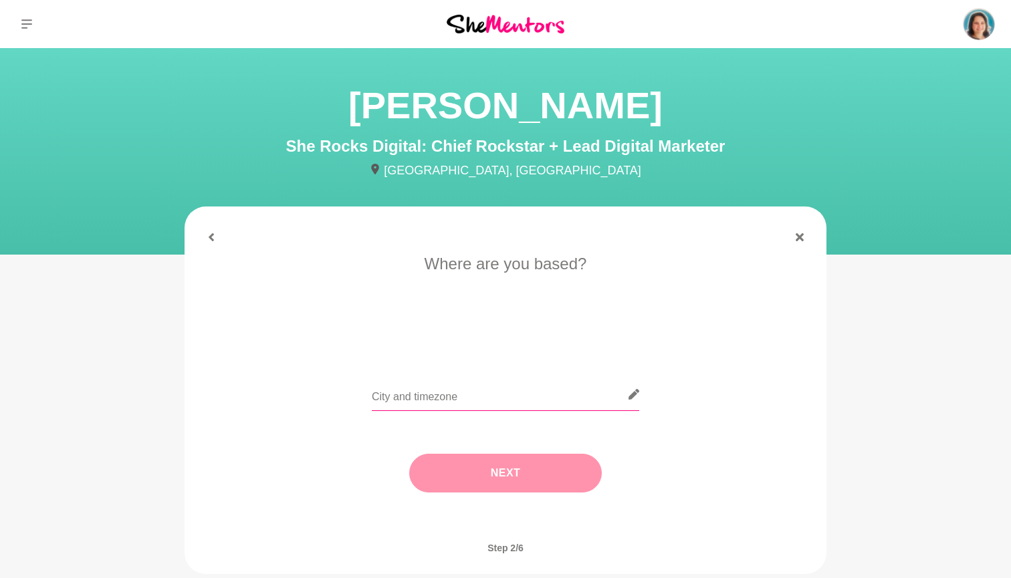
click at [481, 389] on input "text" at bounding box center [505, 395] width 267 height 33
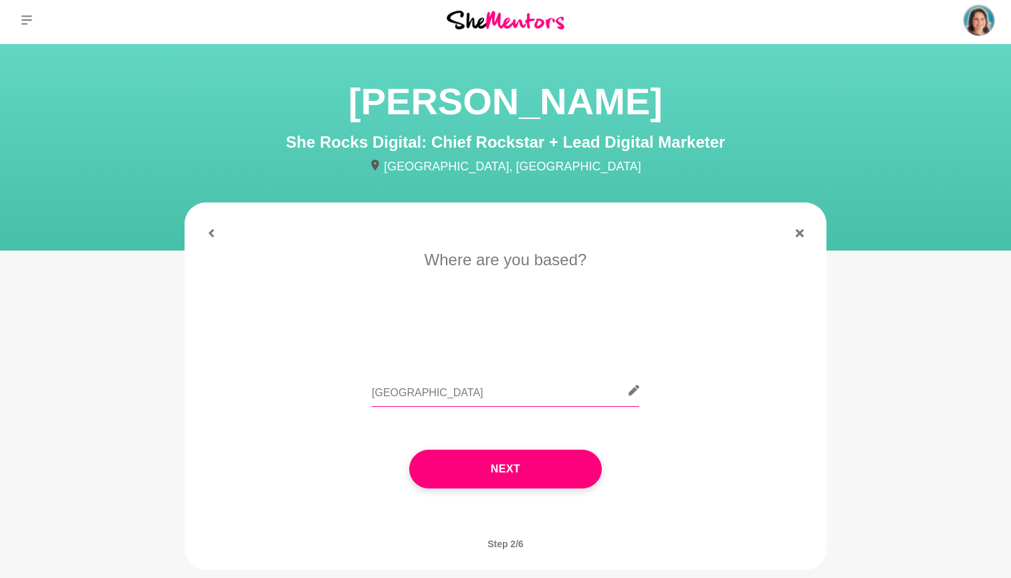
scroll to position [0, 1]
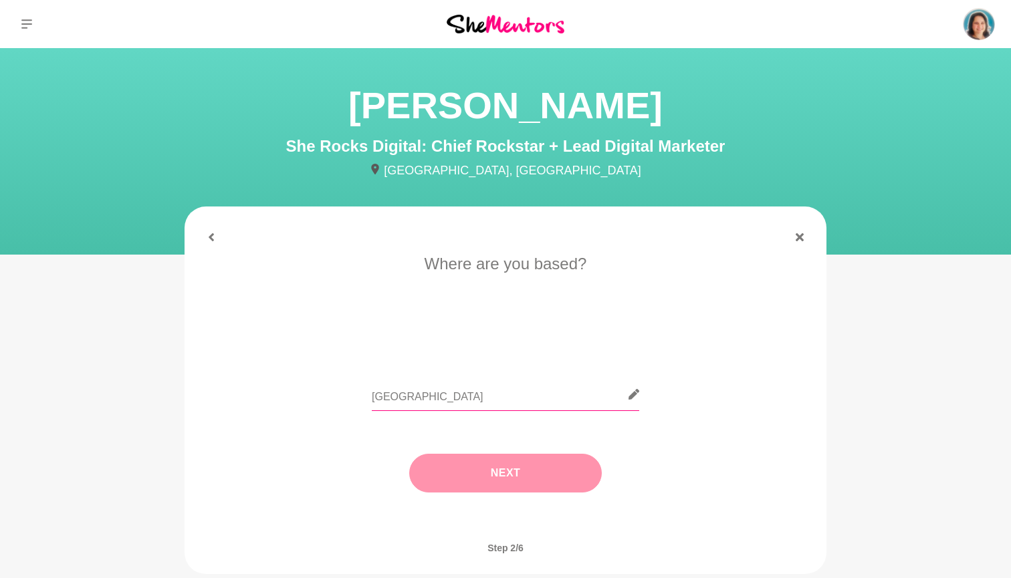
type input "Sydney"
click at [517, 475] on button "Next" at bounding box center [505, 473] width 193 height 39
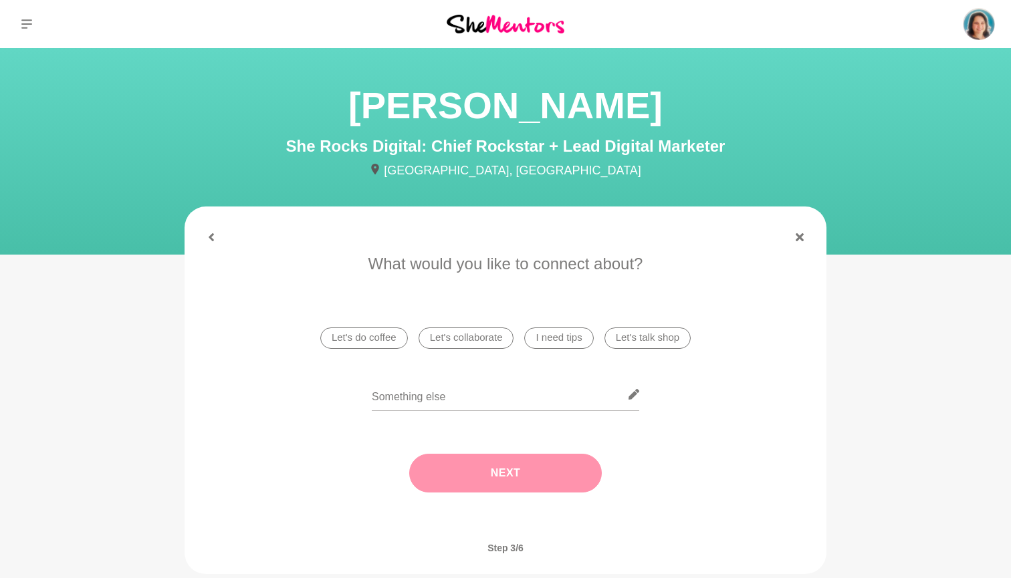
scroll to position [0, 0]
click at [548, 340] on li "I need tips" at bounding box center [558, 338] width 69 height 21
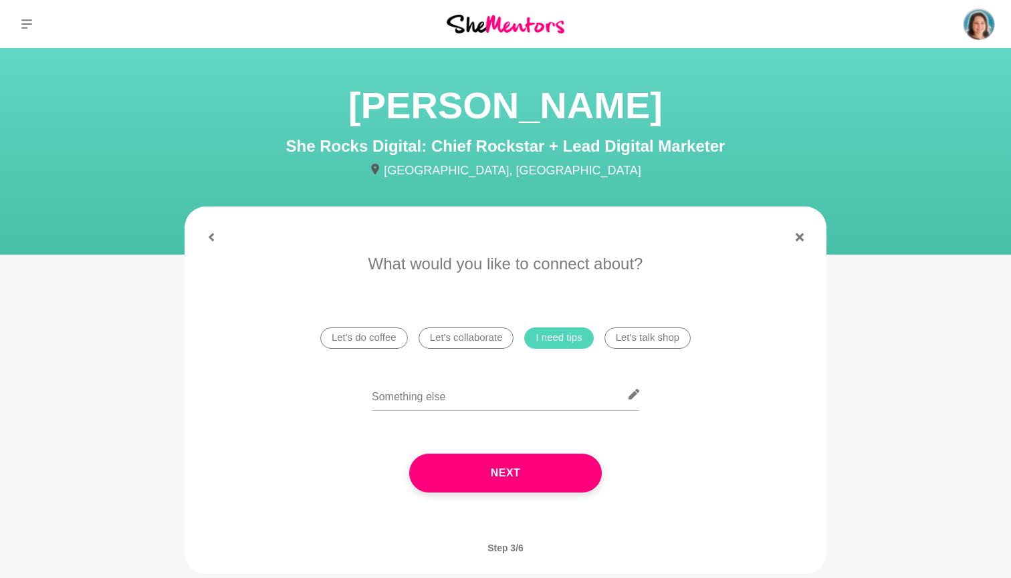
click at [655, 338] on li "Let's talk shop" at bounding box center [648, 338] width 86 height 21
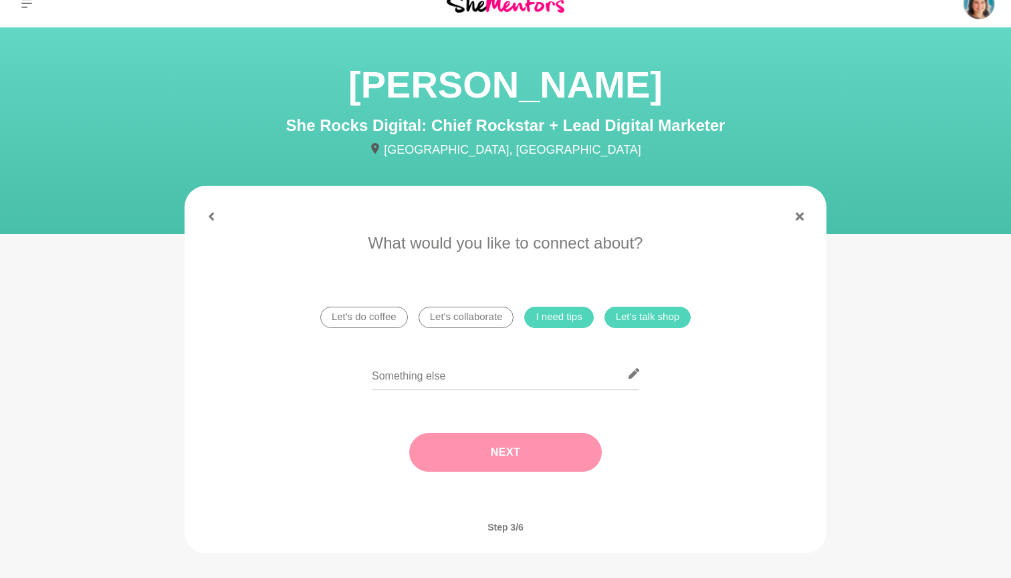
click at [516, 475] on div "Next" at bounding box center [505, 453] width 605 height 92
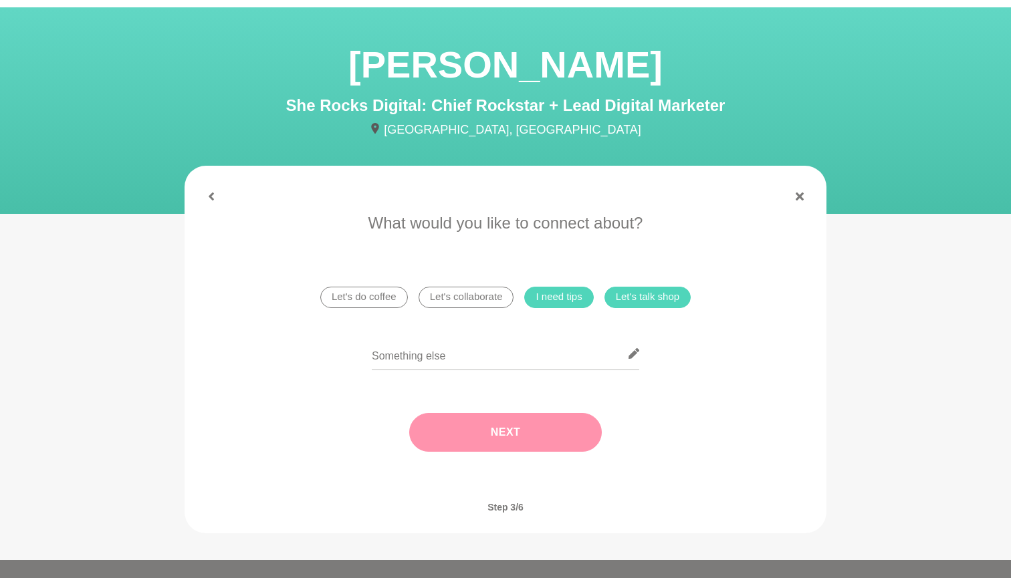
click at [500, 430] on button "Next" at bounding box center [505, 432] width 193 height 39
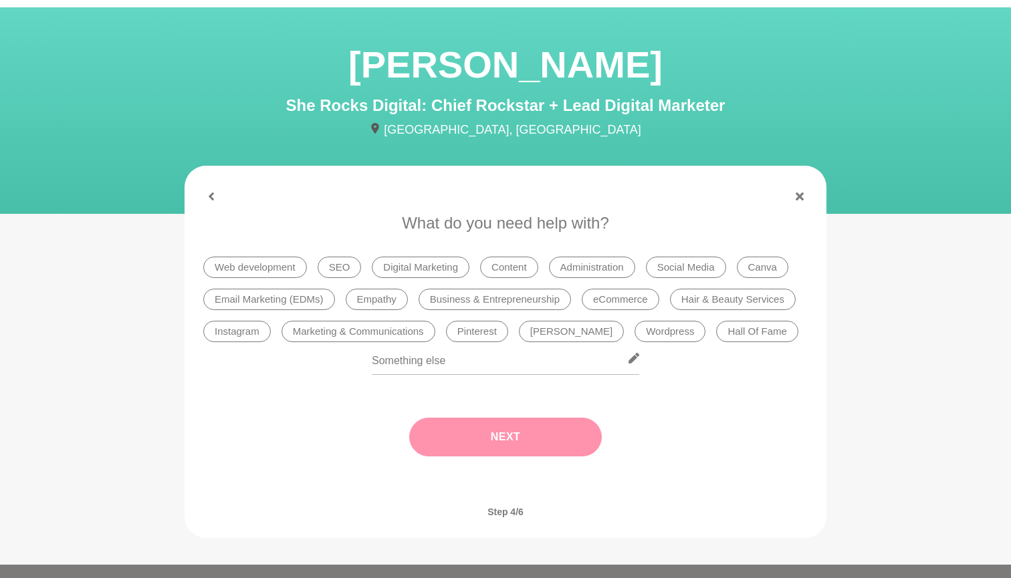
scroll to position [42, 0]
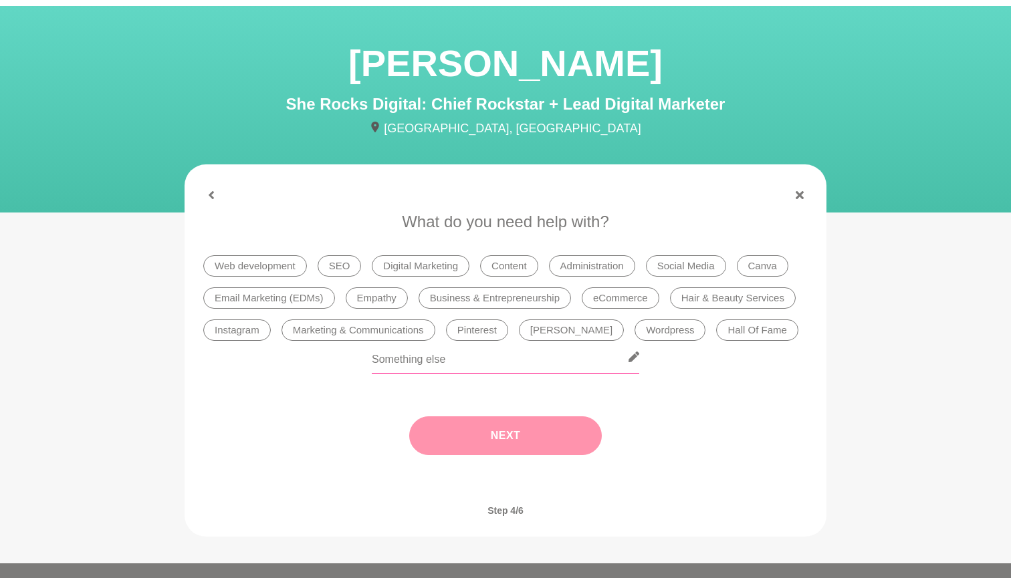
click at [492, 363] on input "text" at bounding box center [505, 357] width 267 height 33
type input "I would love to discuss systems and networking/ where I can add value to digita…"
click at [514, 433] on button "Next" at bounding box center [505, 436] width 193 height 39
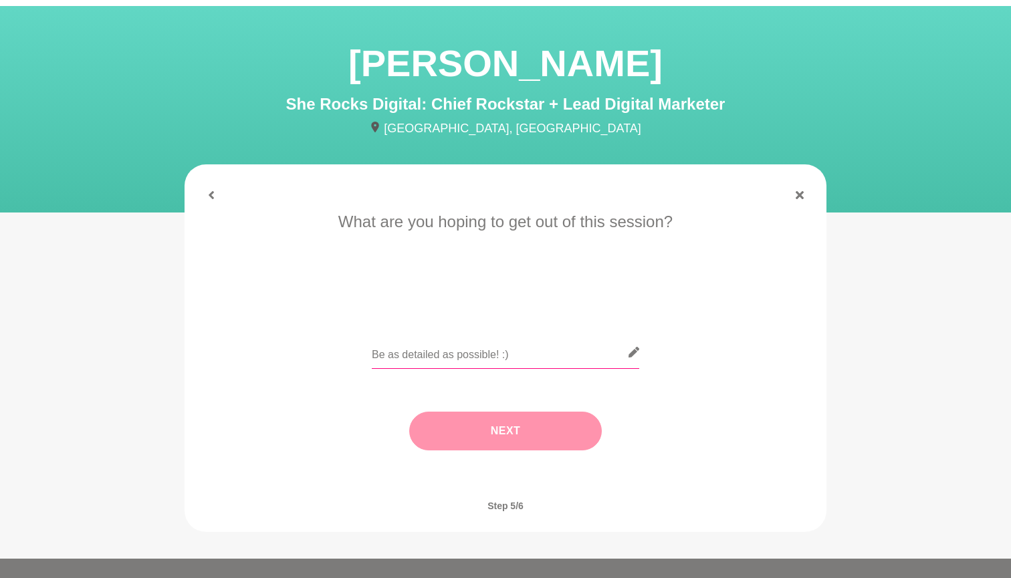
click at [498, 357] on input "text" at bounding box center [505, 352] width 267 height 33
type input "I am looking to set up real systems in my business and also would like to discu…"
click at [522, 417] on button "Next" at bounding box center [505, 431] width 193 height 39
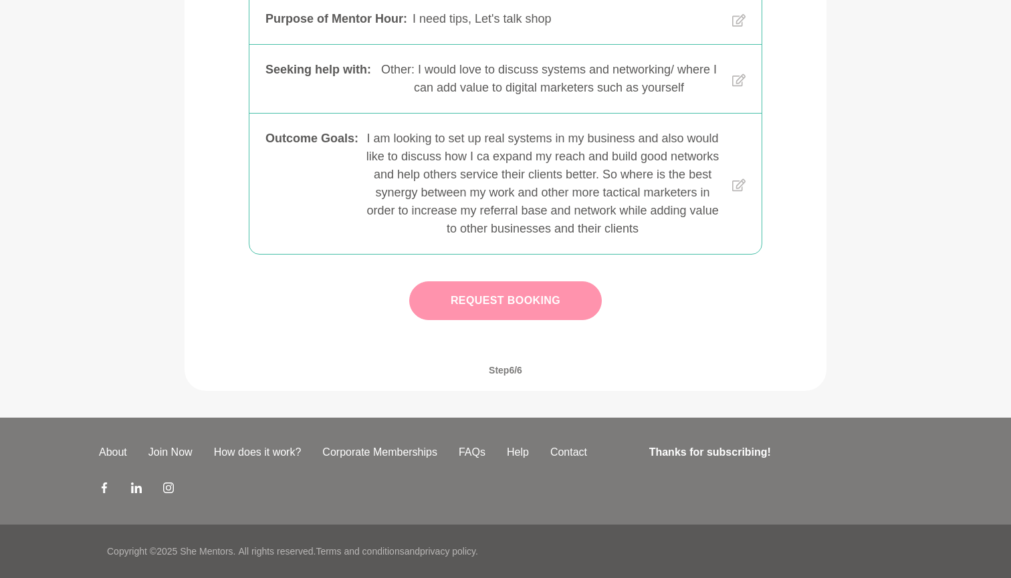
scroll to position [406, 0]
click at [517, 294] on button "Request Booking" at bounding box center [505, 301] width 193 height 39
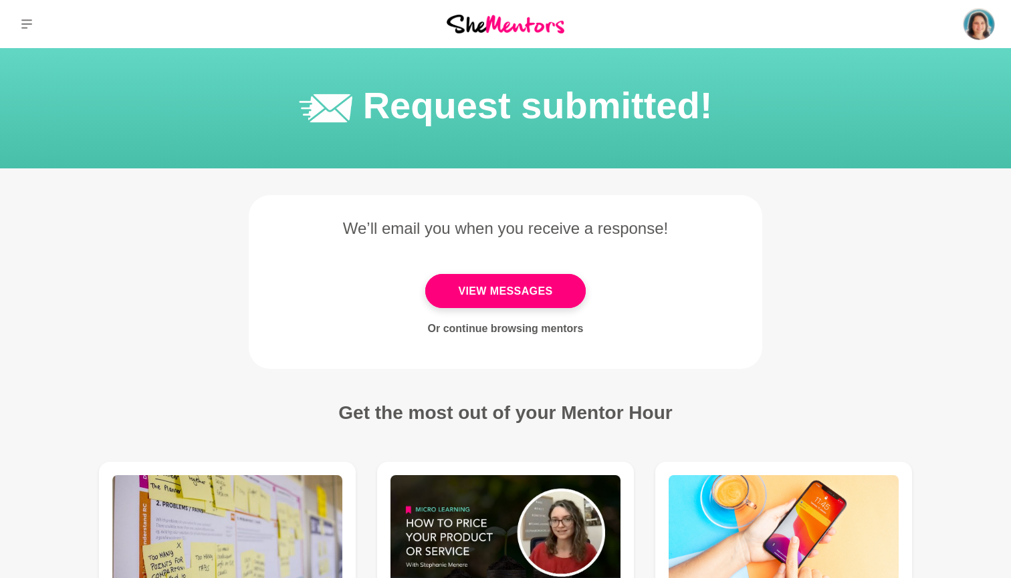
click at [26, 27] on icon at bounding box center [26, 23] width 11 height 9
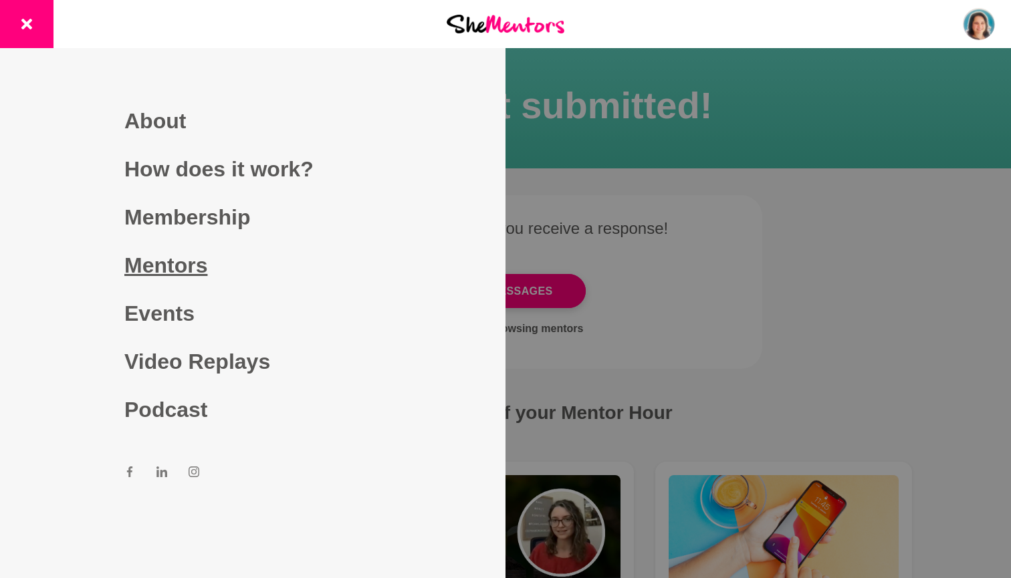
click at [177, 263] on link "Mentors" at bounding box center [252, 265] width 257 height 48
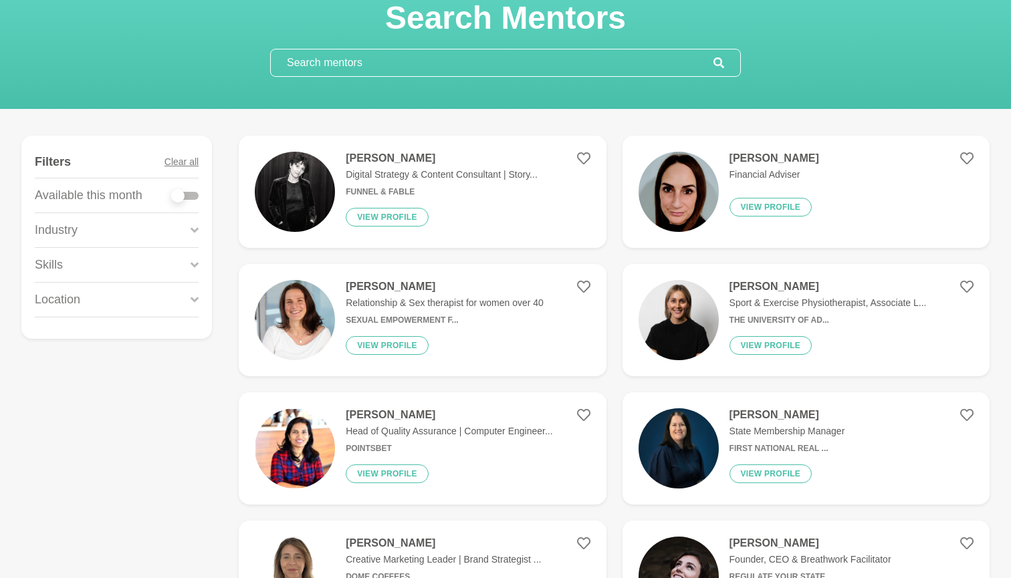
scroll to position [90, 0]
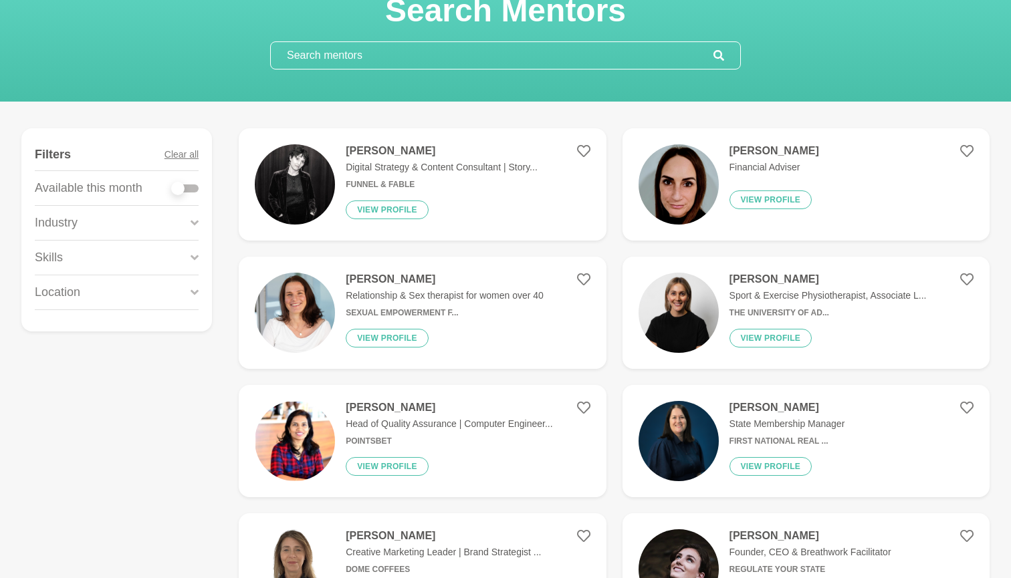
click at [423, 58] on input "text" at bounding box center [492, 55] width 443 height 27
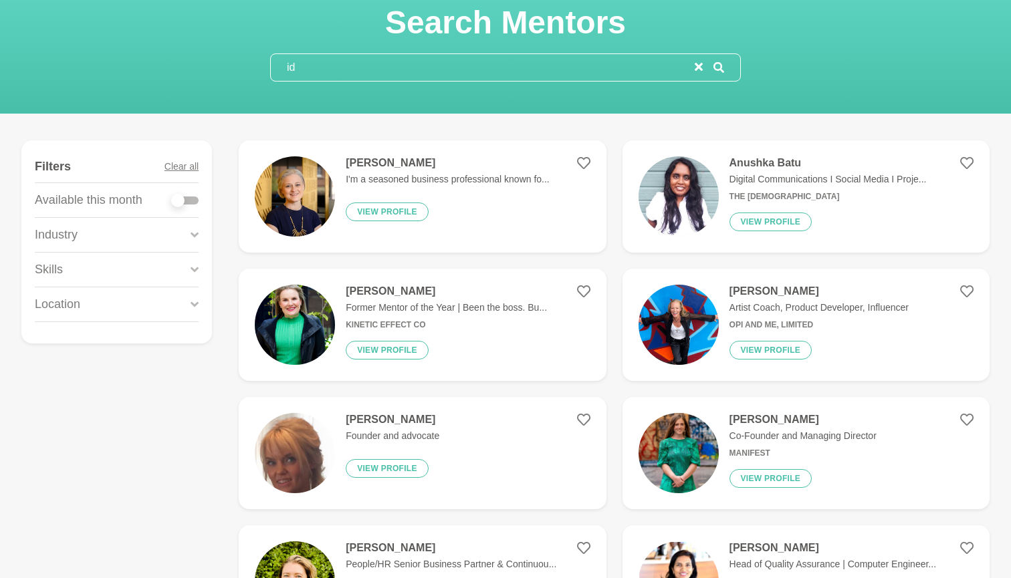
scroll to position [31, 0]
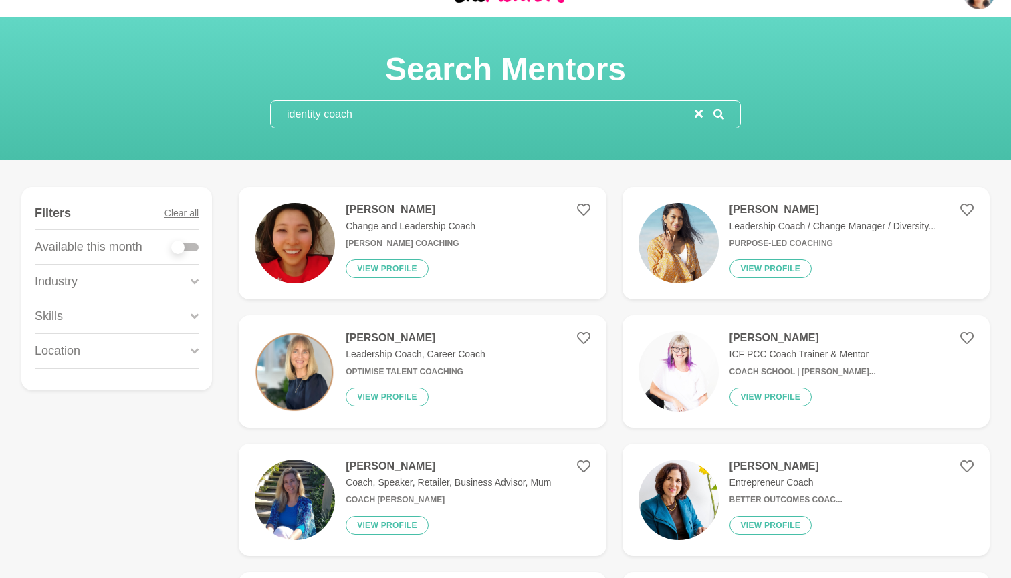
type input "identity coach"
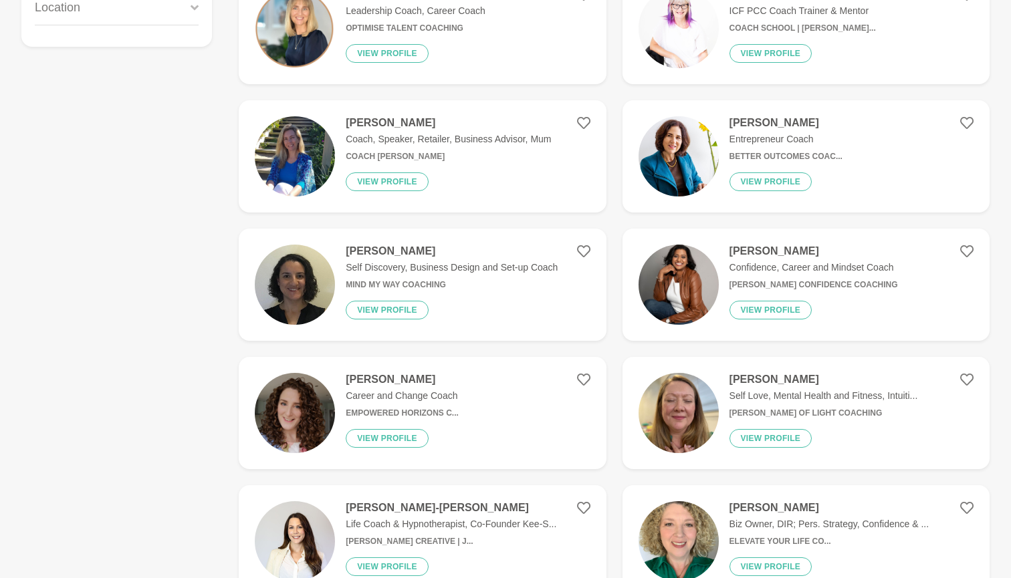
scroll to position [381, 0]
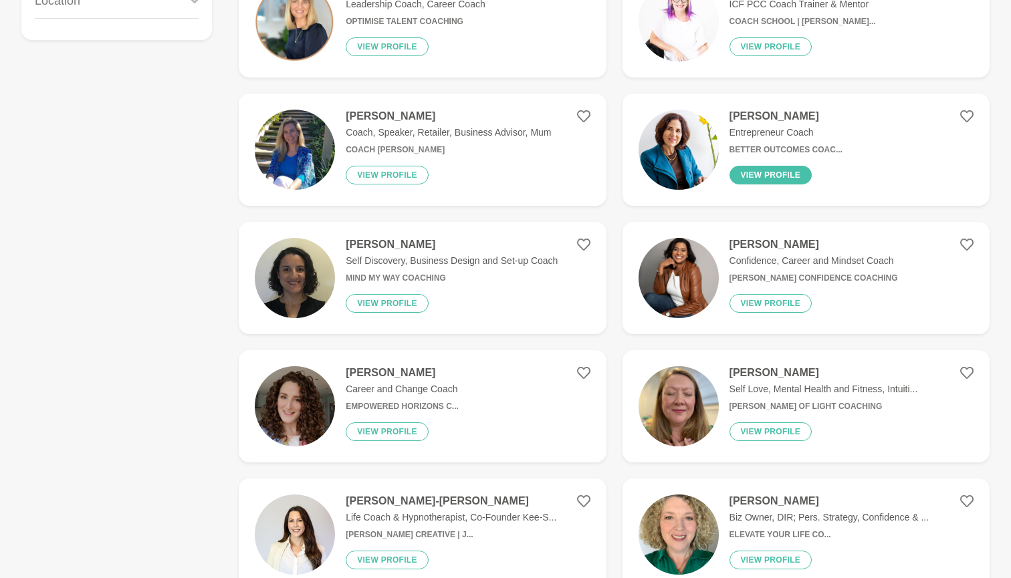
click at [778, 175] on button "View profile" at bounding box center [771, 175] width 83 height 19
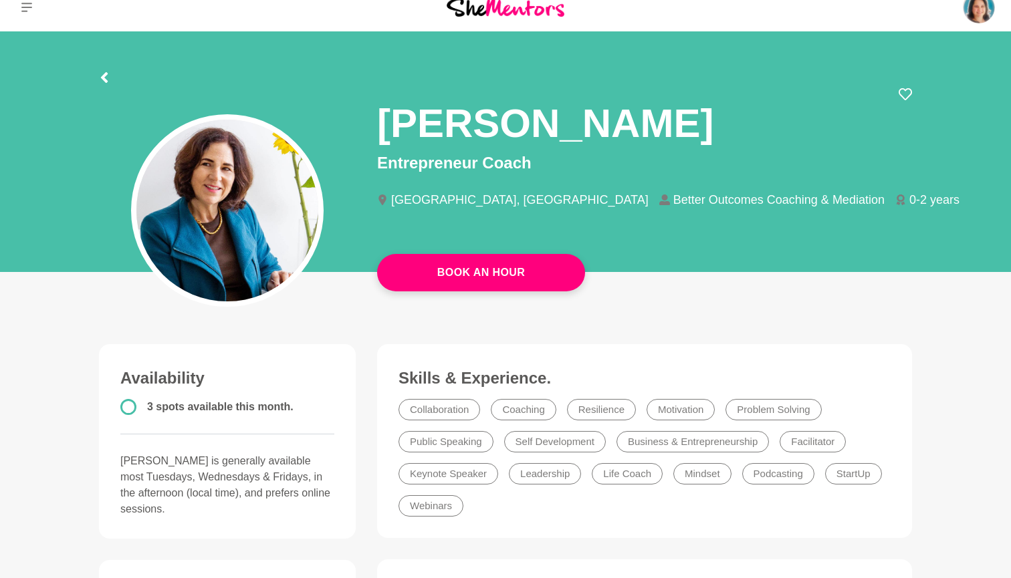
scroll to position [17, 0]
